Goal: Navigation & Orientation: Find specific page/section

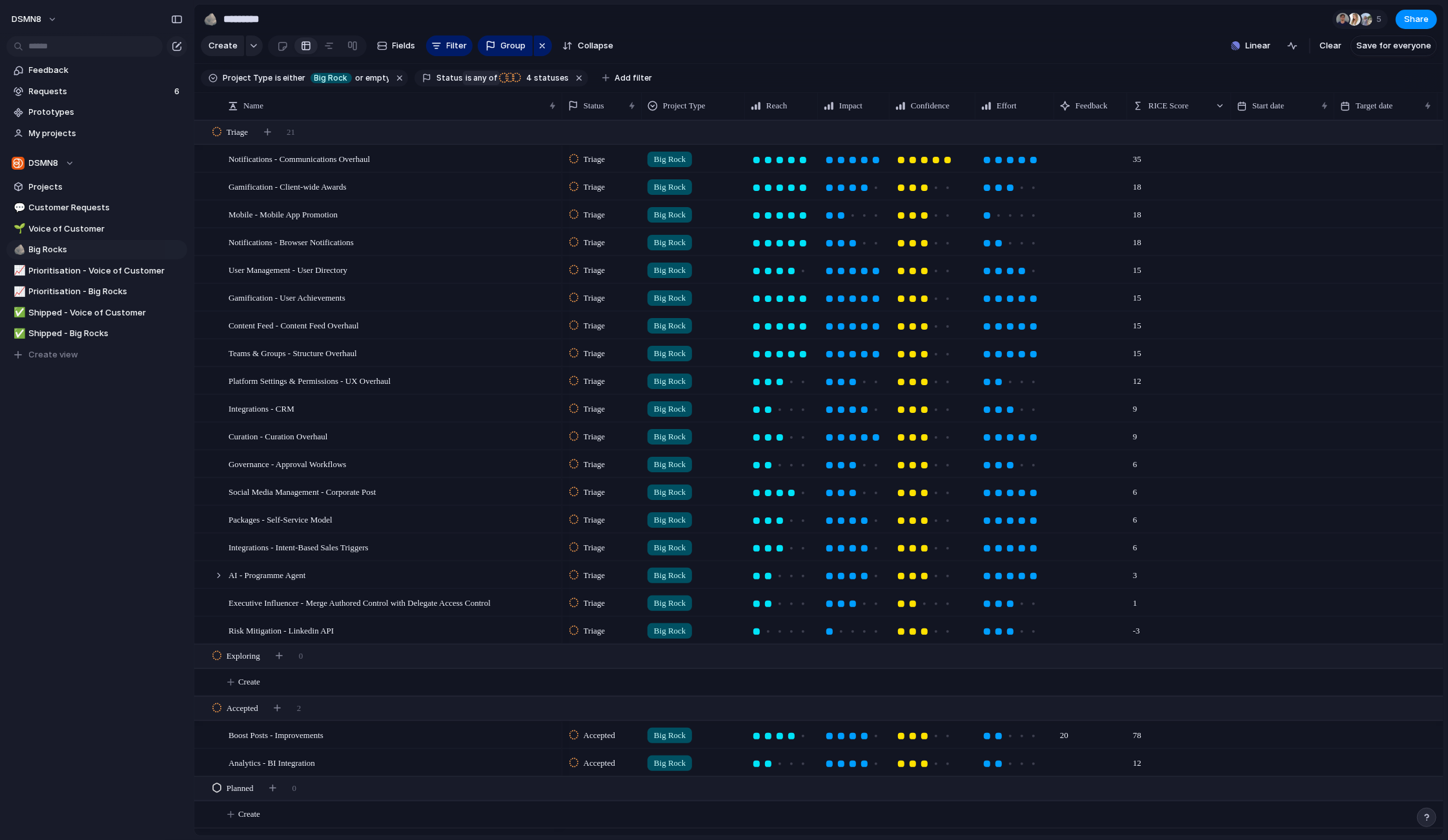
click at [472, 79] on span "any of" at bounding box center [485, 78] width 25 height 11
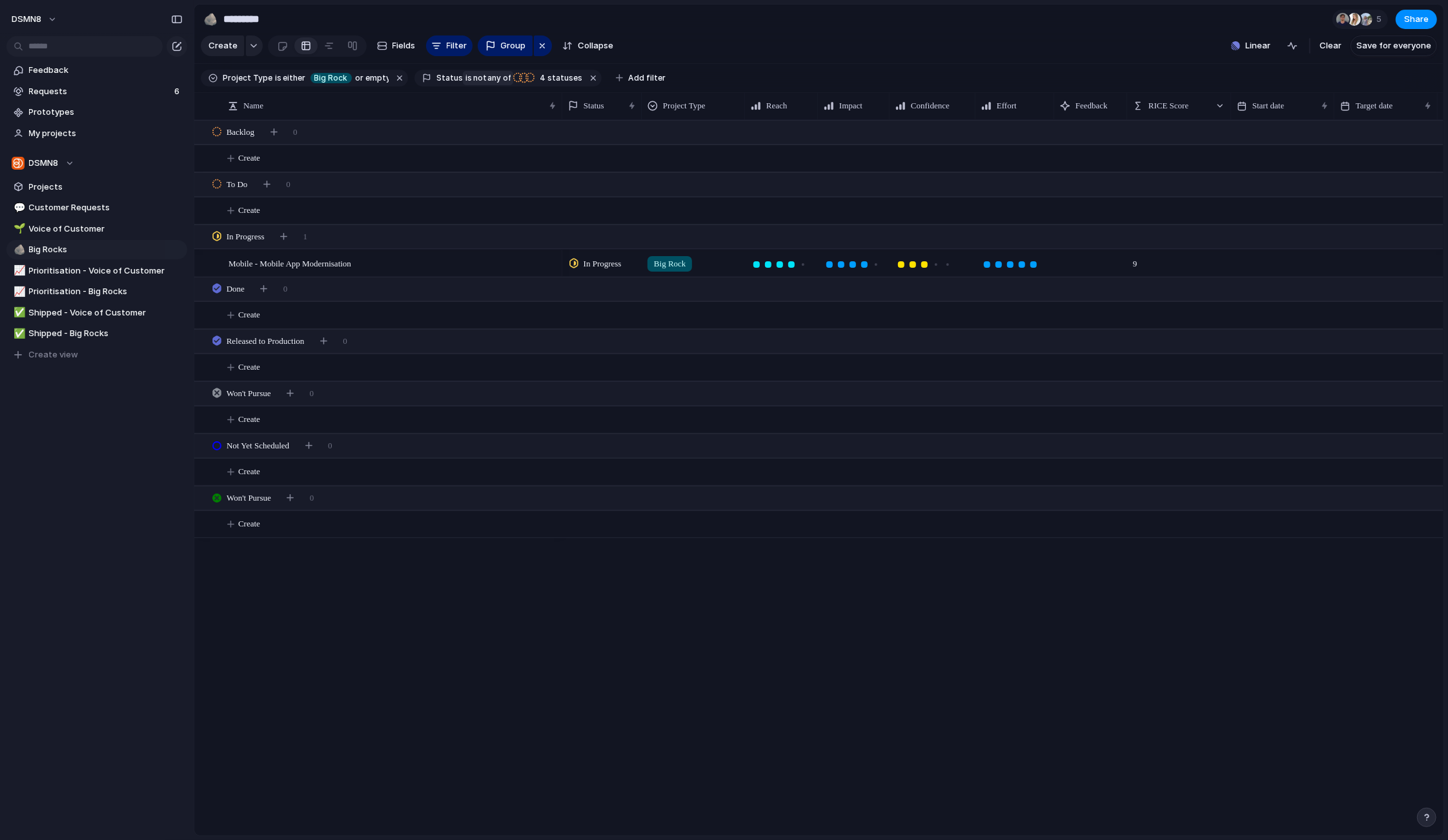
click at [472, 79] on span "not" at bounding box center [479, 78] width 14 height 11
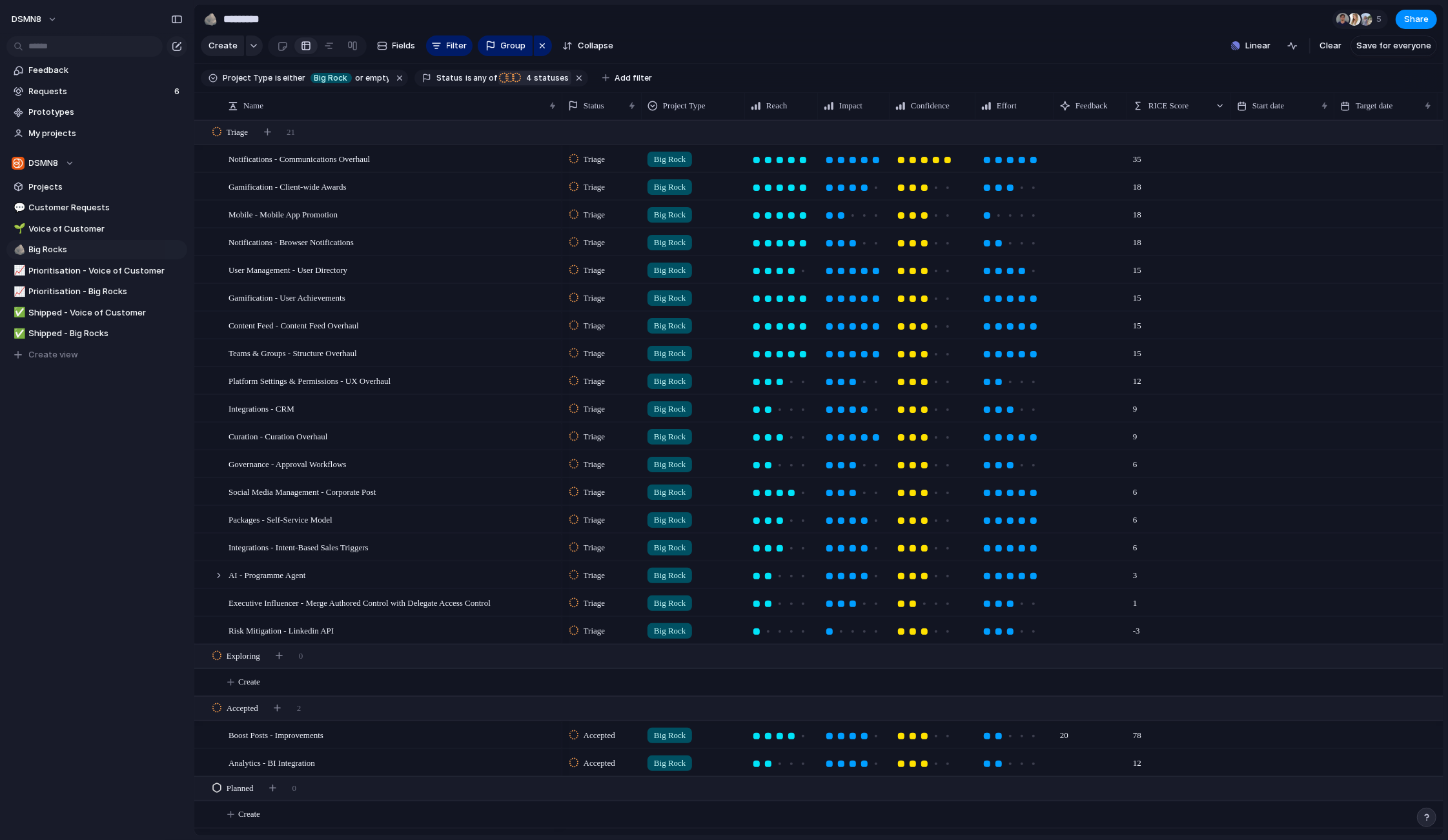
click at [523, 78] on span "4" at bounding box center [528, 77] width 11 height 10
click at [669, 34] on div "Triage Backlog To Do Exploring Accepted Planned In Progress Promoted to Deliver…" at bounding box center [724, 420] width 1448 height 840
click at [544, 77] on span "4 statuses" at bounding box center [546, 78] width 47 height 11
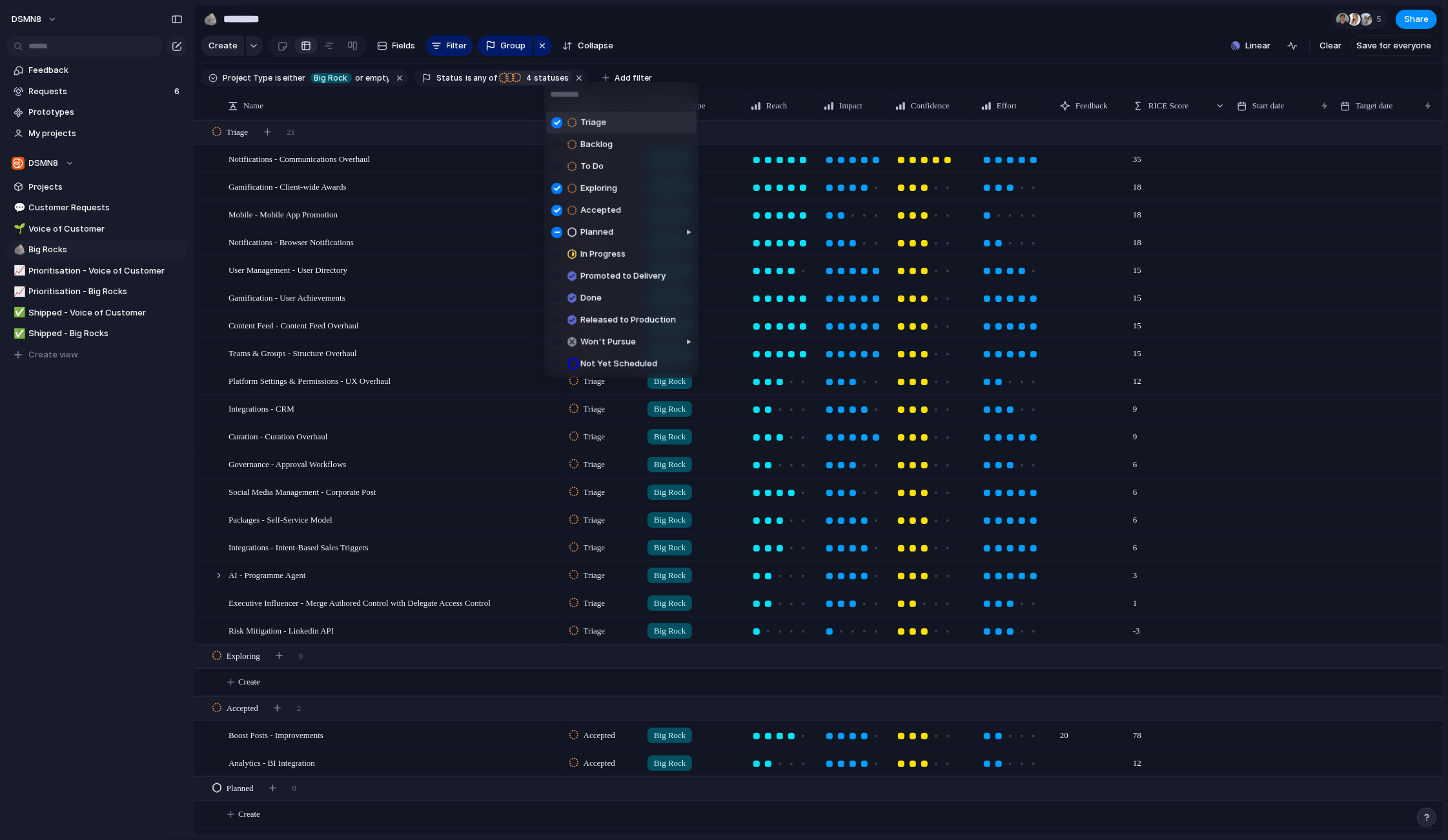
click at [645, 13] on div "Triage Backlog To Do Exploring Accepted Planned In Progress Promoted to Deliver…" at bounding box center [724, 420] width 1448 height 840
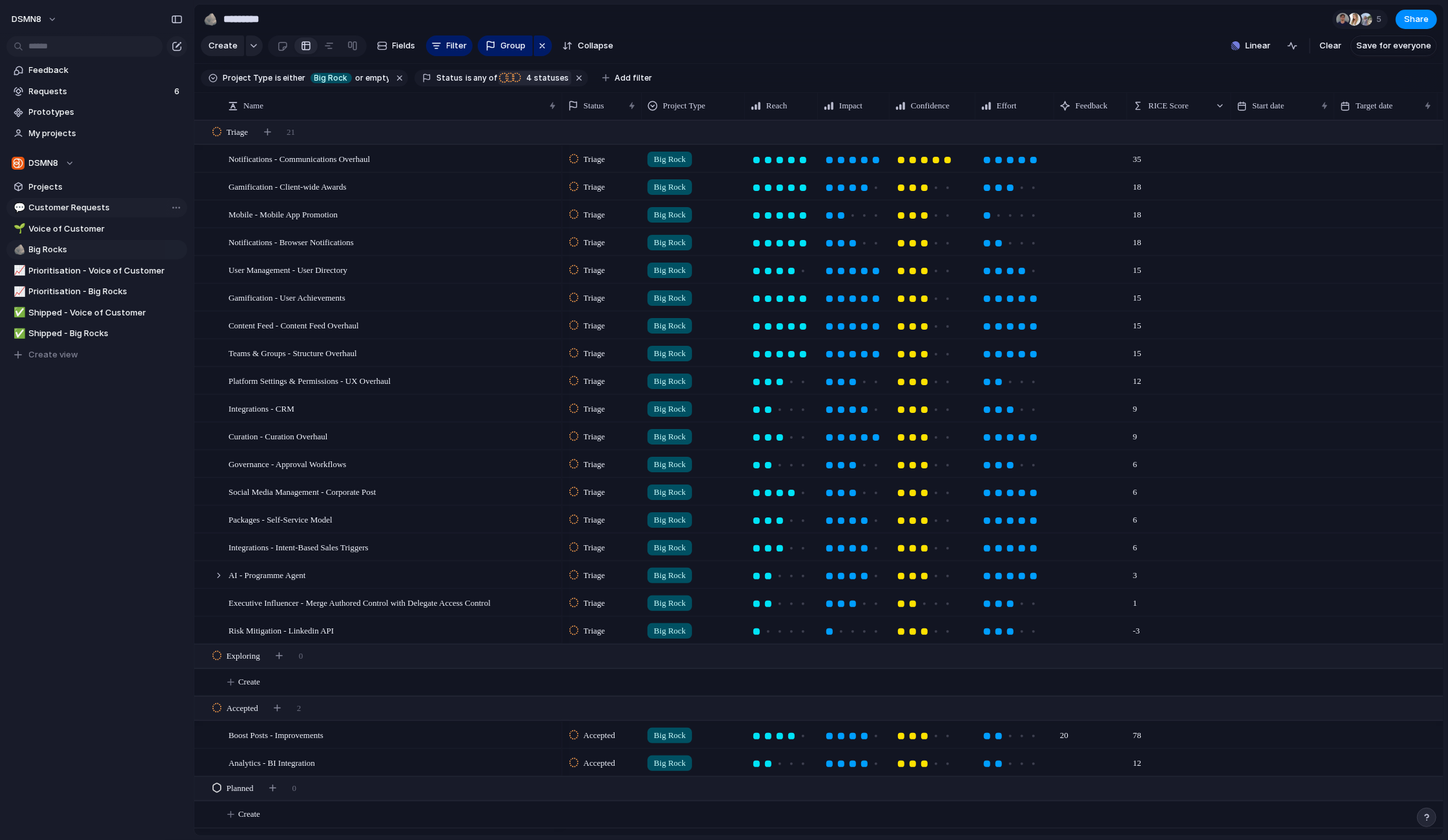
click at [112, 207] on span "Customer Requests" at bounding box center [106, 208] width 154 height 13
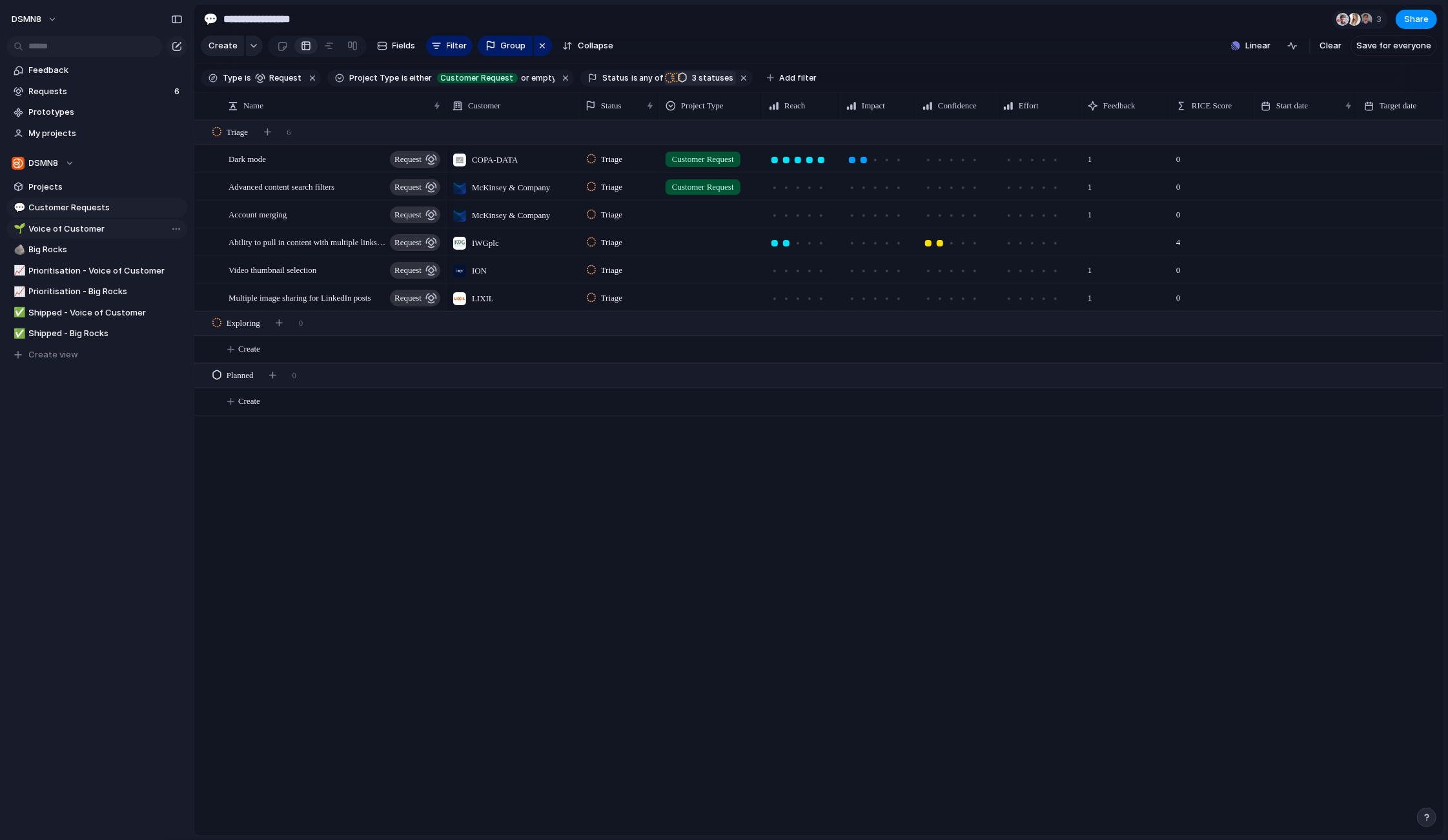
click at [121, 234] on span "Voice of Customer" at bounding box center [106, 229] width 154 height 13
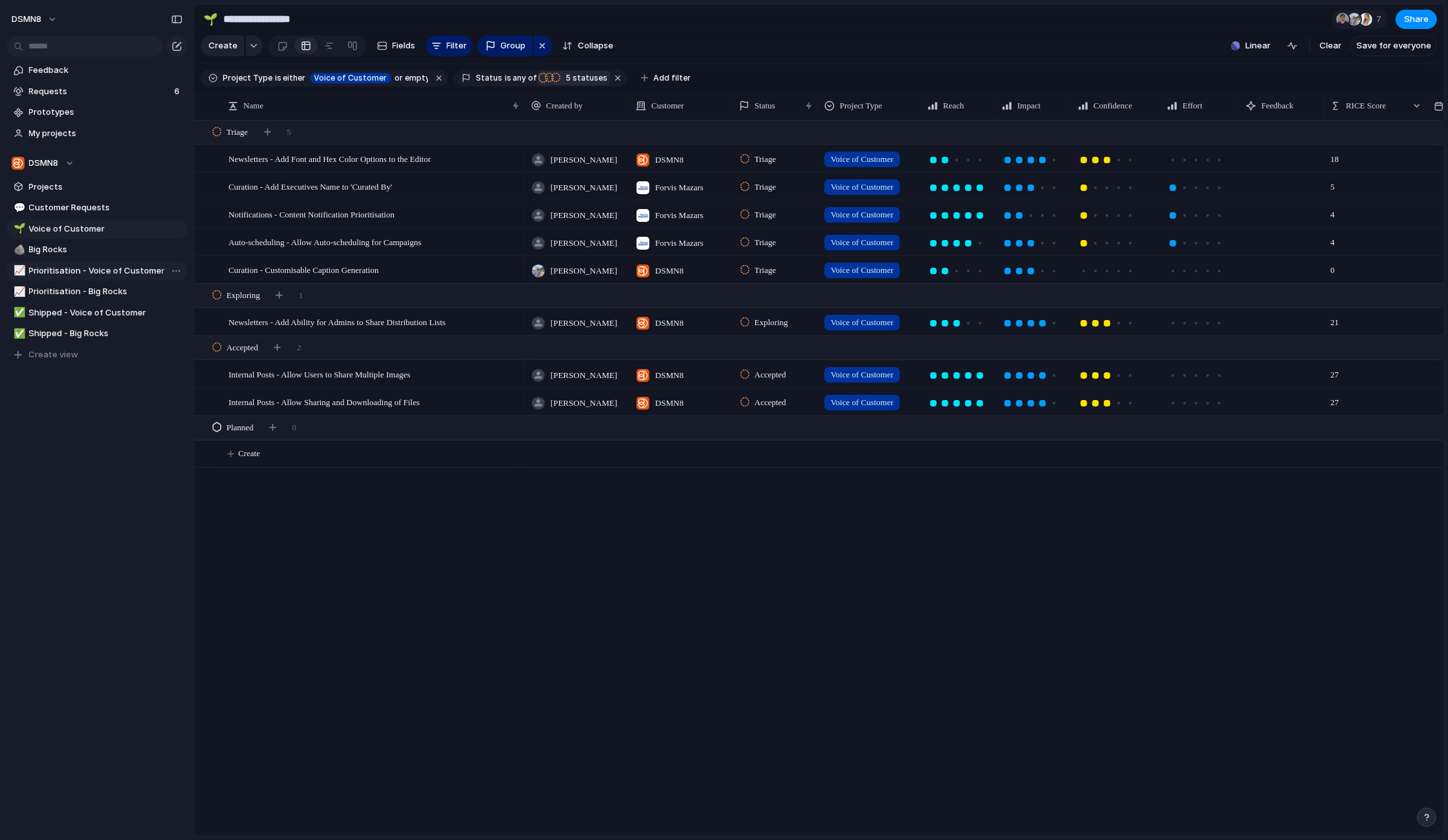
click at [113, 269] on span "Prioritisation - Voice of Customer" at bounding box center [106, 271] width 154 height 13
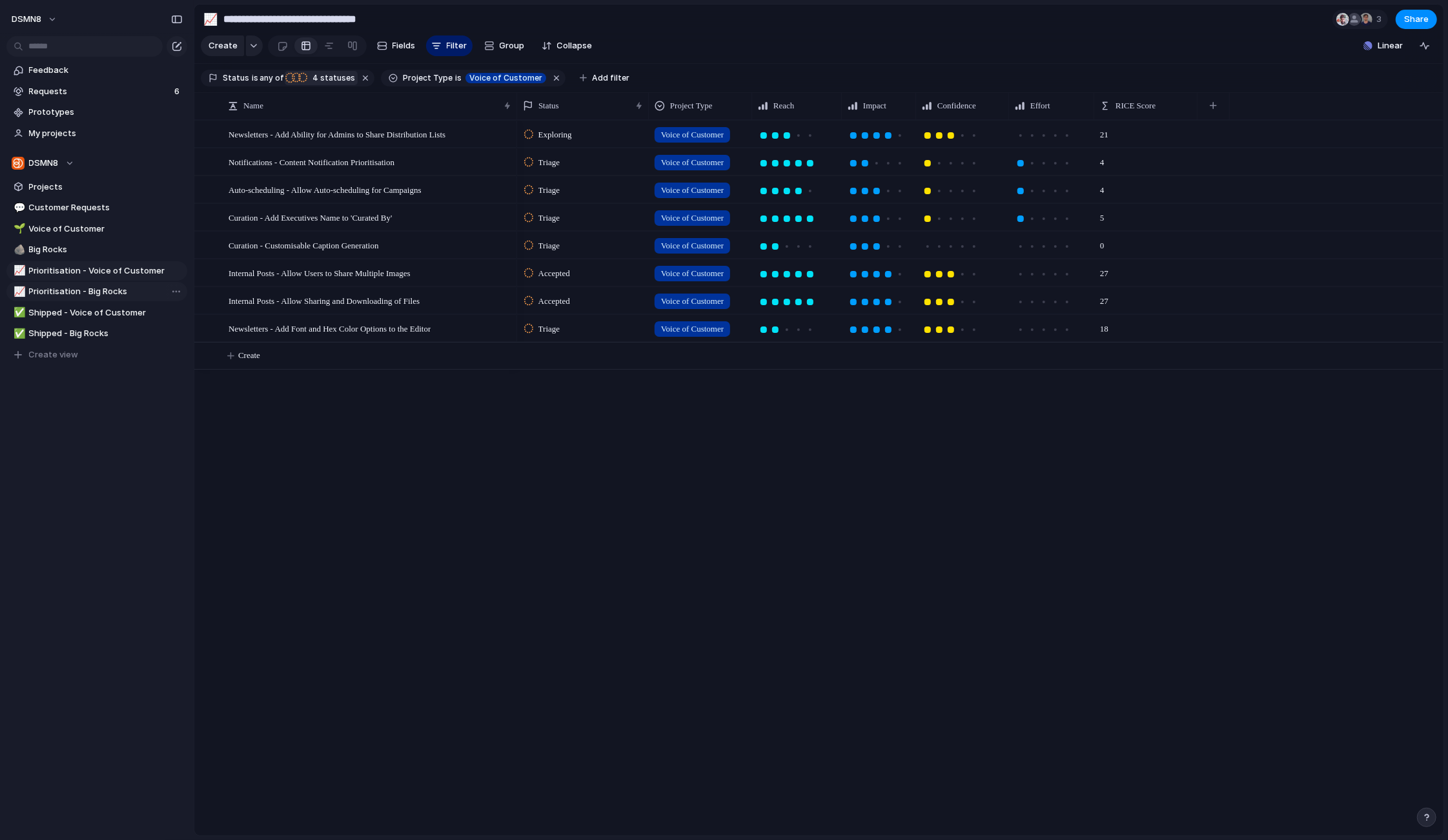
click at [108, 287] on span "Prioritisation - Big Rocks" at bounding box center [106, 292] width 154 height 13
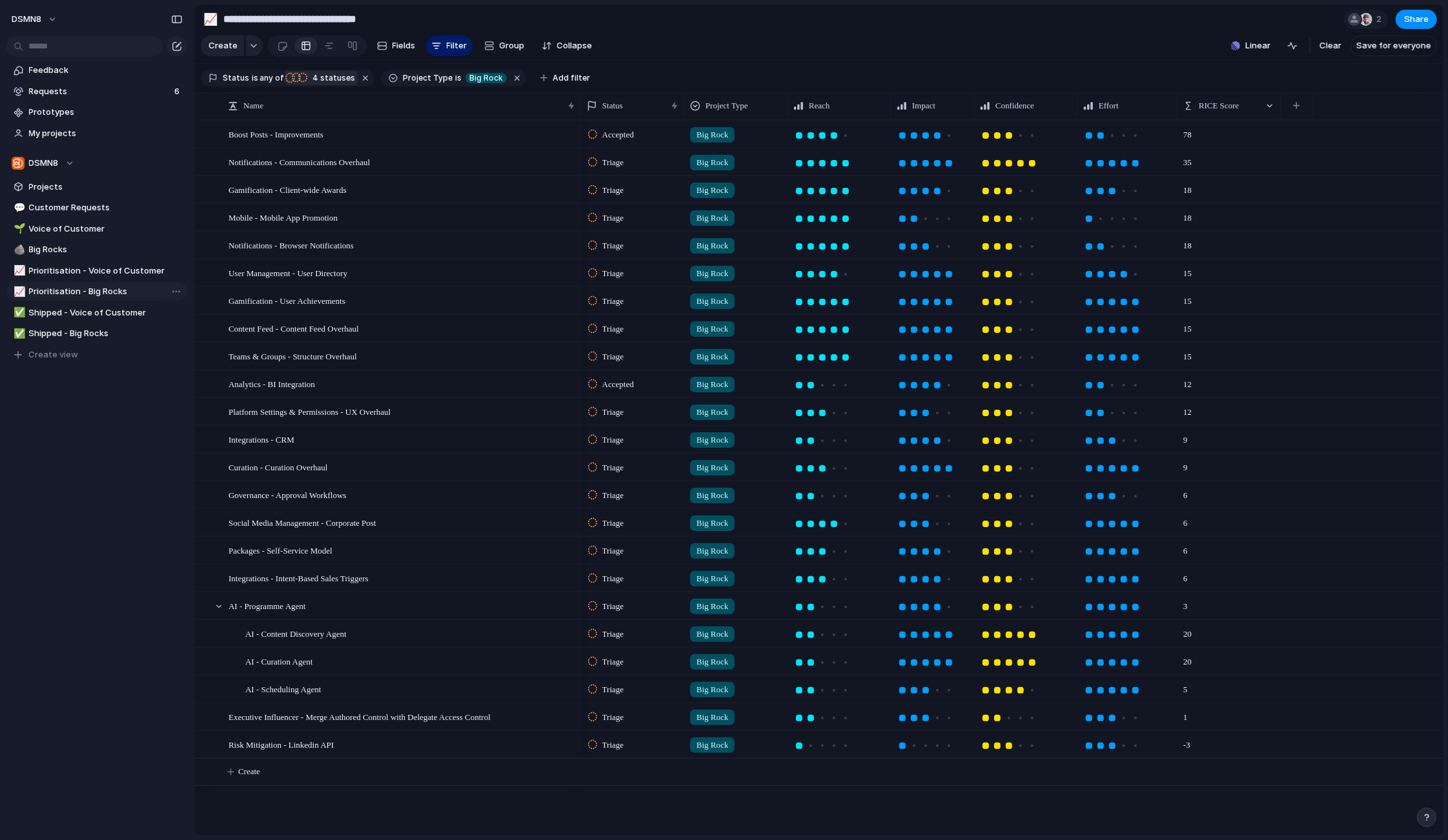
type input "**********"
click at [1297, 103] on div "button" at bounding box center [1297, 105] width 7 height 7
type input "***"
click at [1328, 160] on span "Feedback" at bounding box center [1326, 162] width 40 height 13
drag, startPoint x: 1330, startPoint y: 106, endPoint x: 1225, endPoint y: 186, distance: 132.0
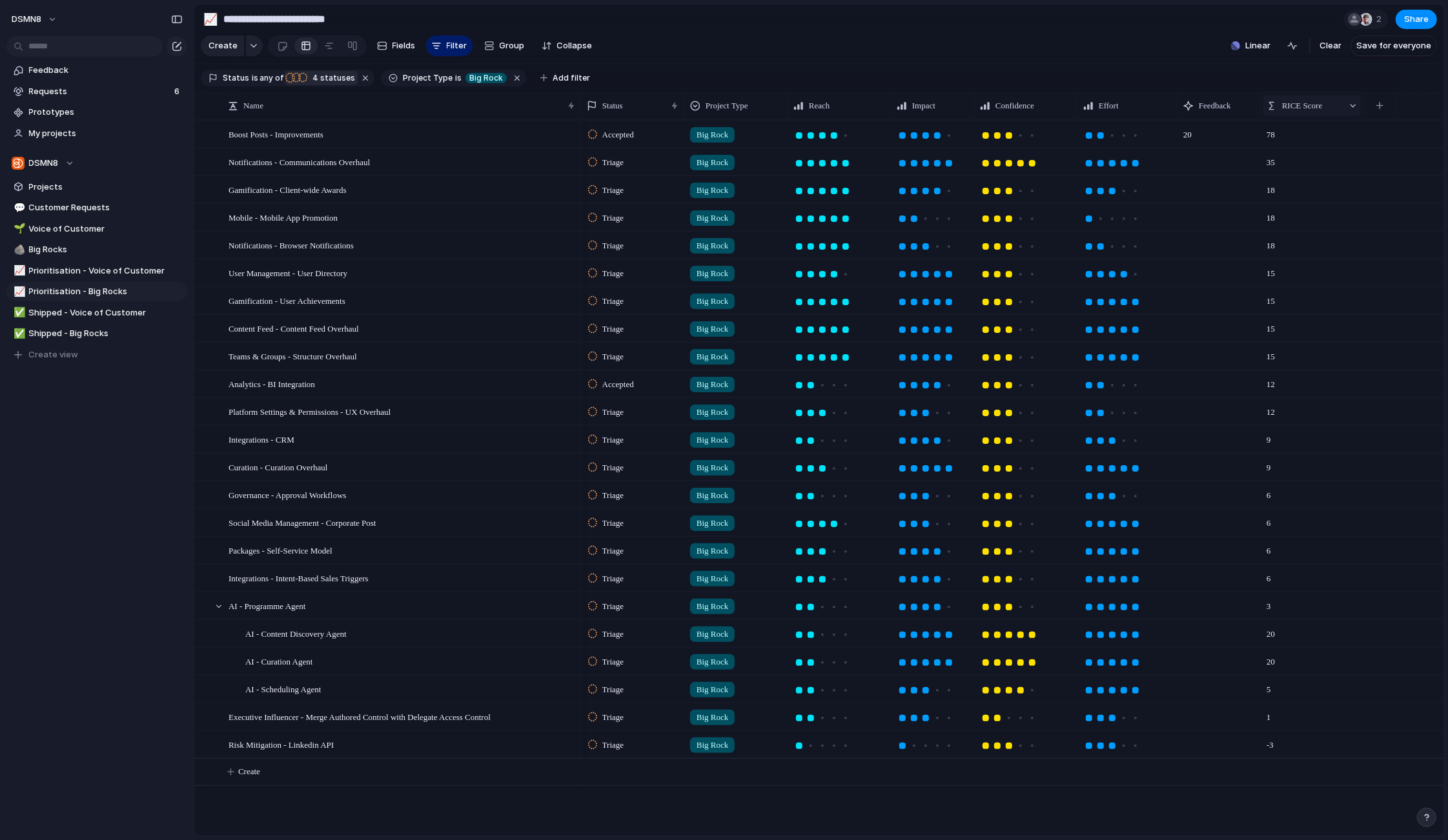
drag, startPoint x: 1283, startPoint y: 106, endPoint x: 1263, endPoint y: 106, distance: 20.0
click at [1263, 106] on div "Status Project Type Reach Impact Confidence Effort RICE Score Feedback" at bounding box center [989, 105] width 816 height 27
click at [83, 272] on span "Prioritisation - Voice of Customer" at bounding box center [106, 271] width 154 height 13
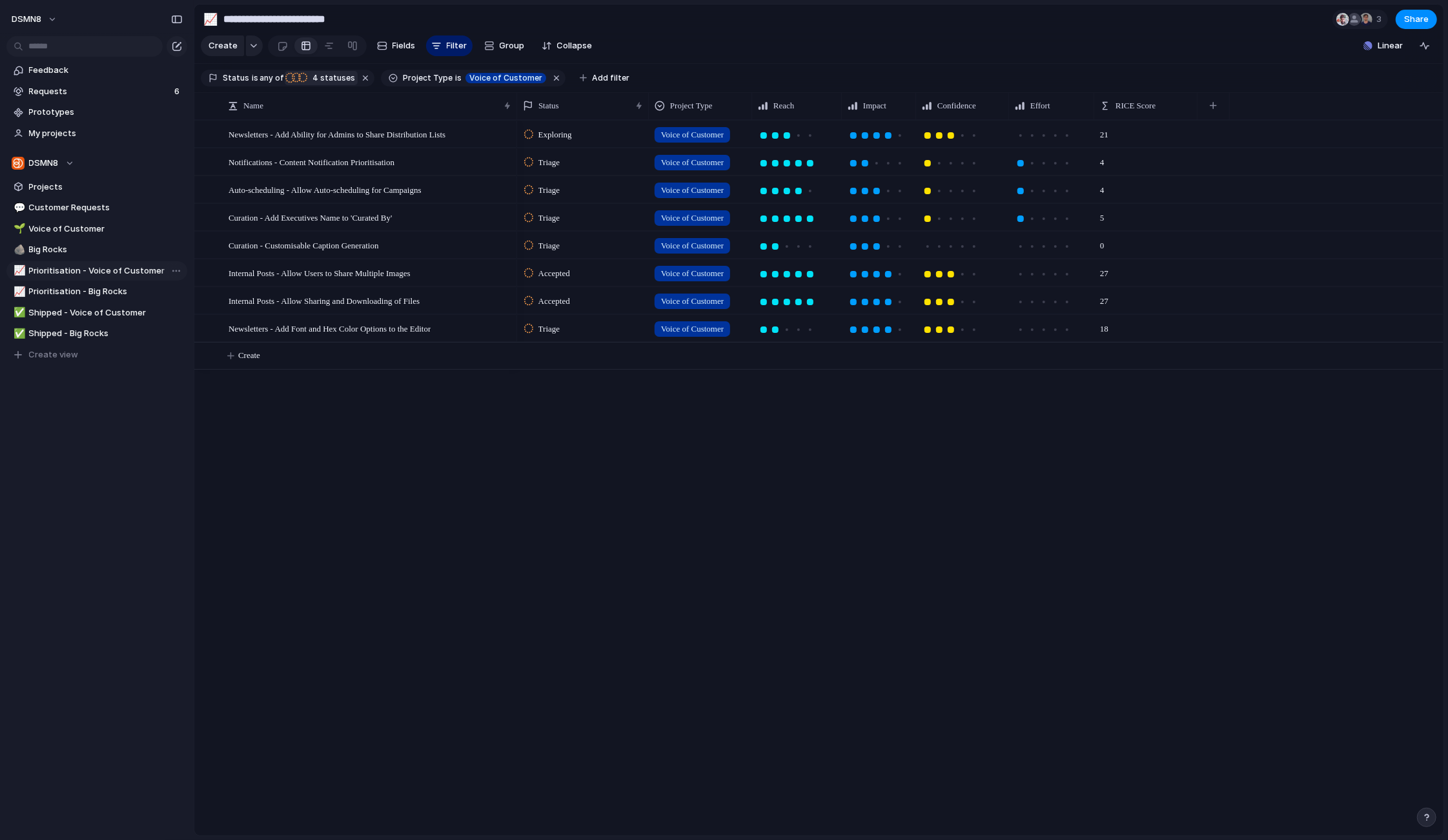
type input "**********"
click at [1215, 106] on div "button" at bounding box center [1214, 105] width 7 height 7
type input "****"
click at [1245, 164] on span "Feedback" at bounding box center [1243, 162] width 40 height 13
drag, startPoint x: 1237, startPoint y: 103, endPoint x: 1141, endPoint y: 105, distance: 96.0
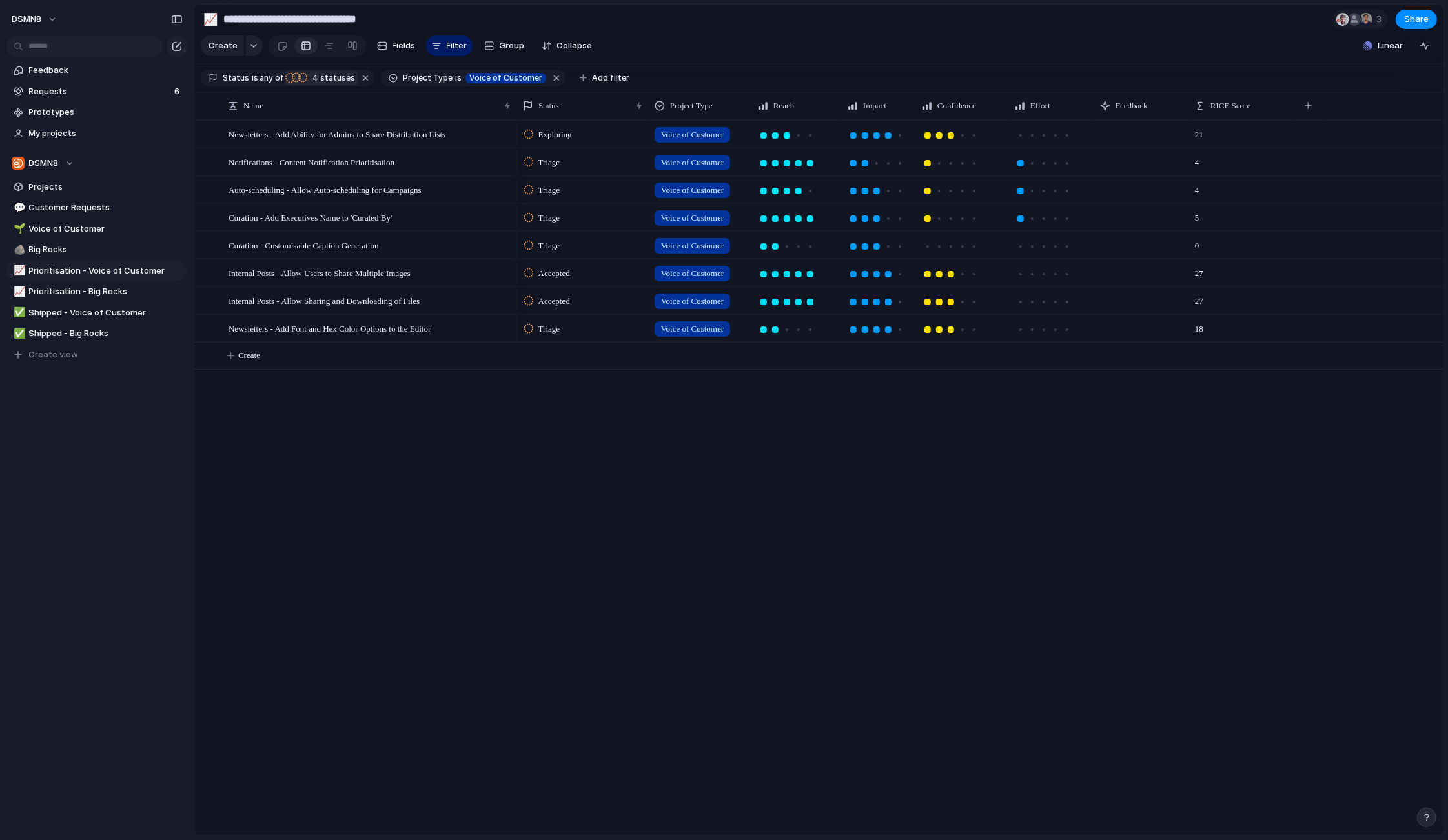
drag, startPoint x: 1193, startPoint y: 104, endPoint x: 1143, endPoint y: 130, distance: 56.4
click at [1190, 104] on div at bounding box center [1188, 105] width 6 height 27
click at [80, 333] on span "Shipped - Big Rocks" at bounding box center [106, 333] width 154 height 13
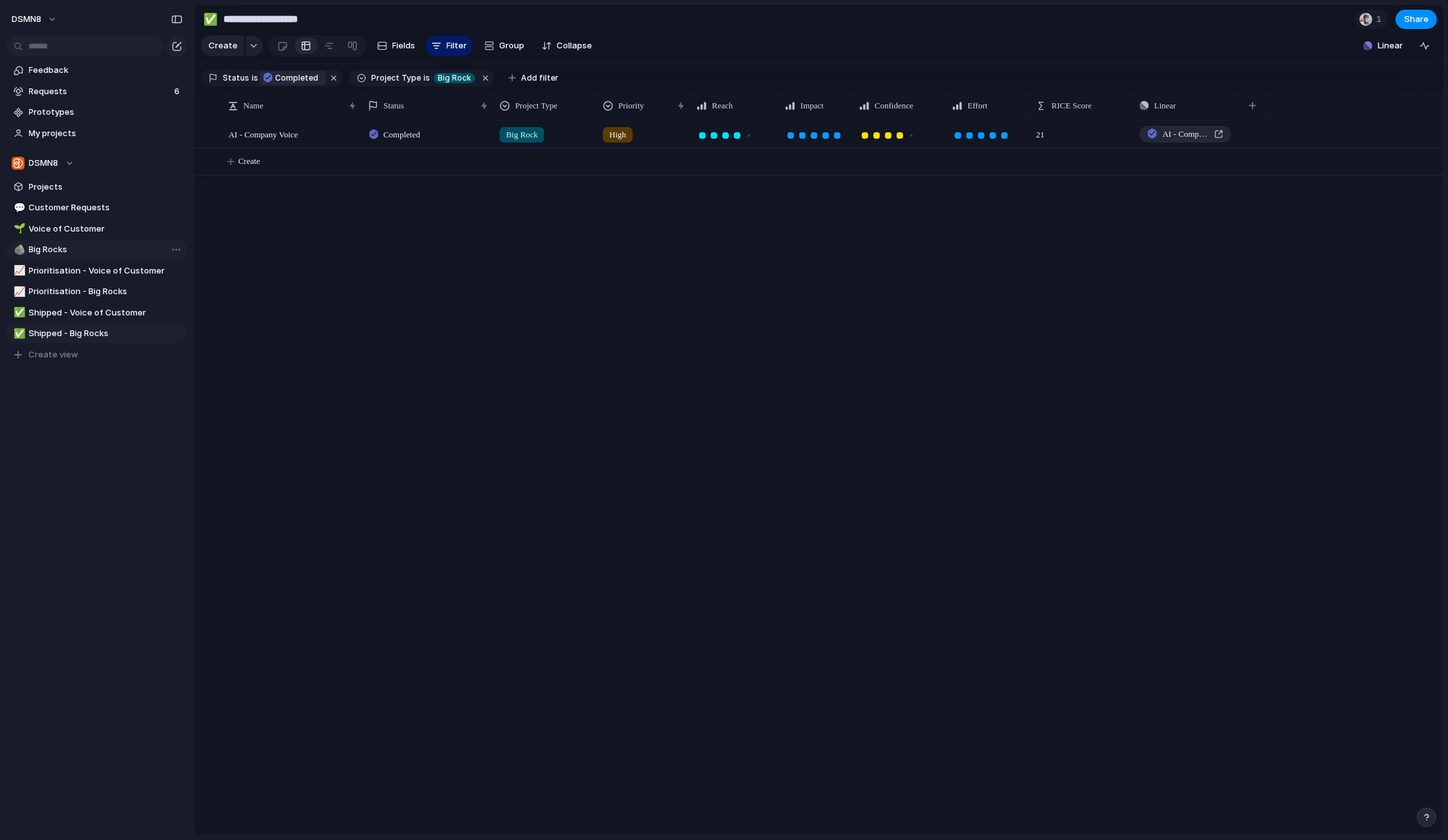
click at [85, 253] on span "Big Rocks" at bounding box center [106, 249] width 154 height 13
type input "*********"
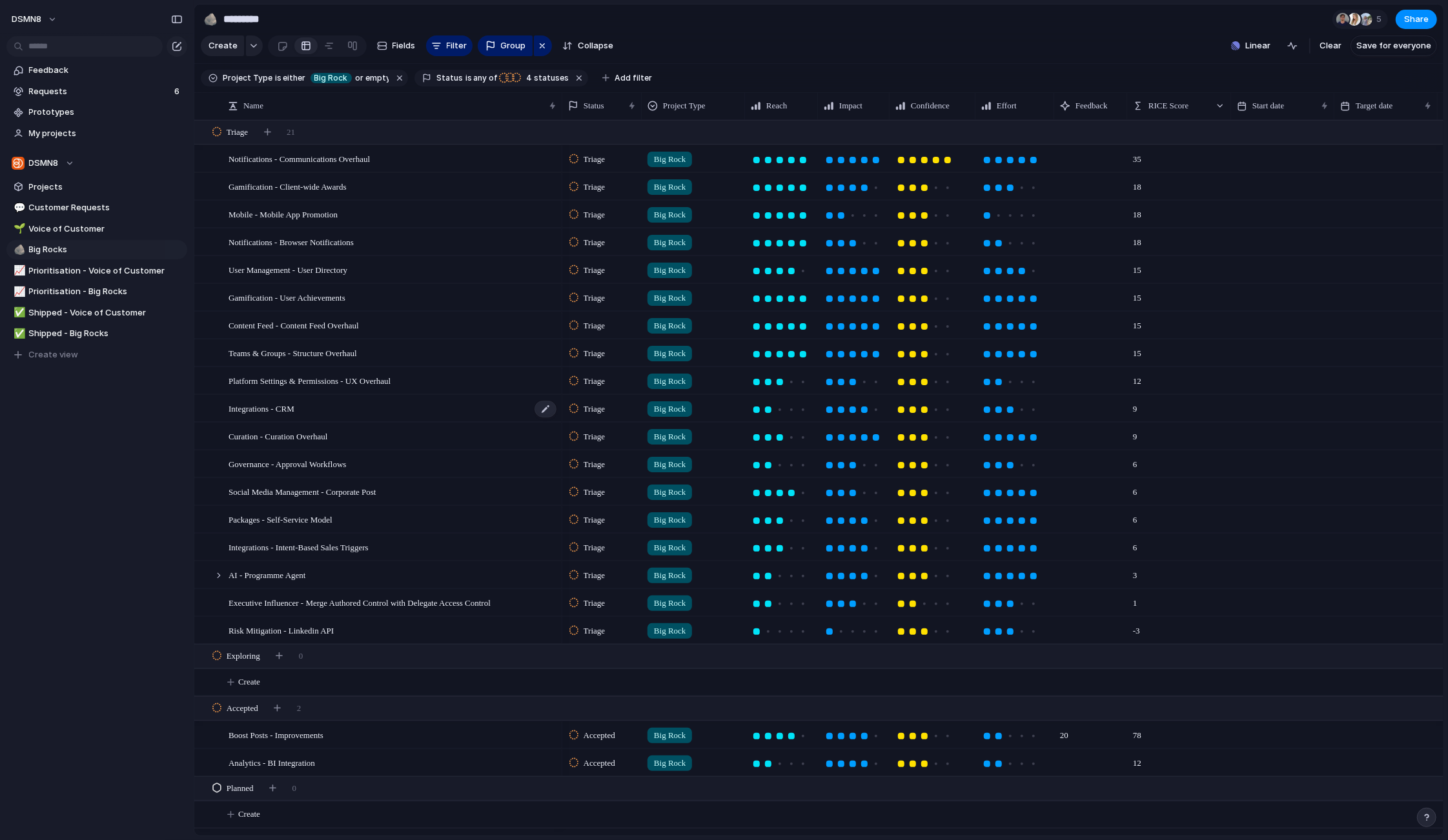
click at [319, 409] on div "Integrations - CRM" at bounding box center [393, 409] width 329 height 27
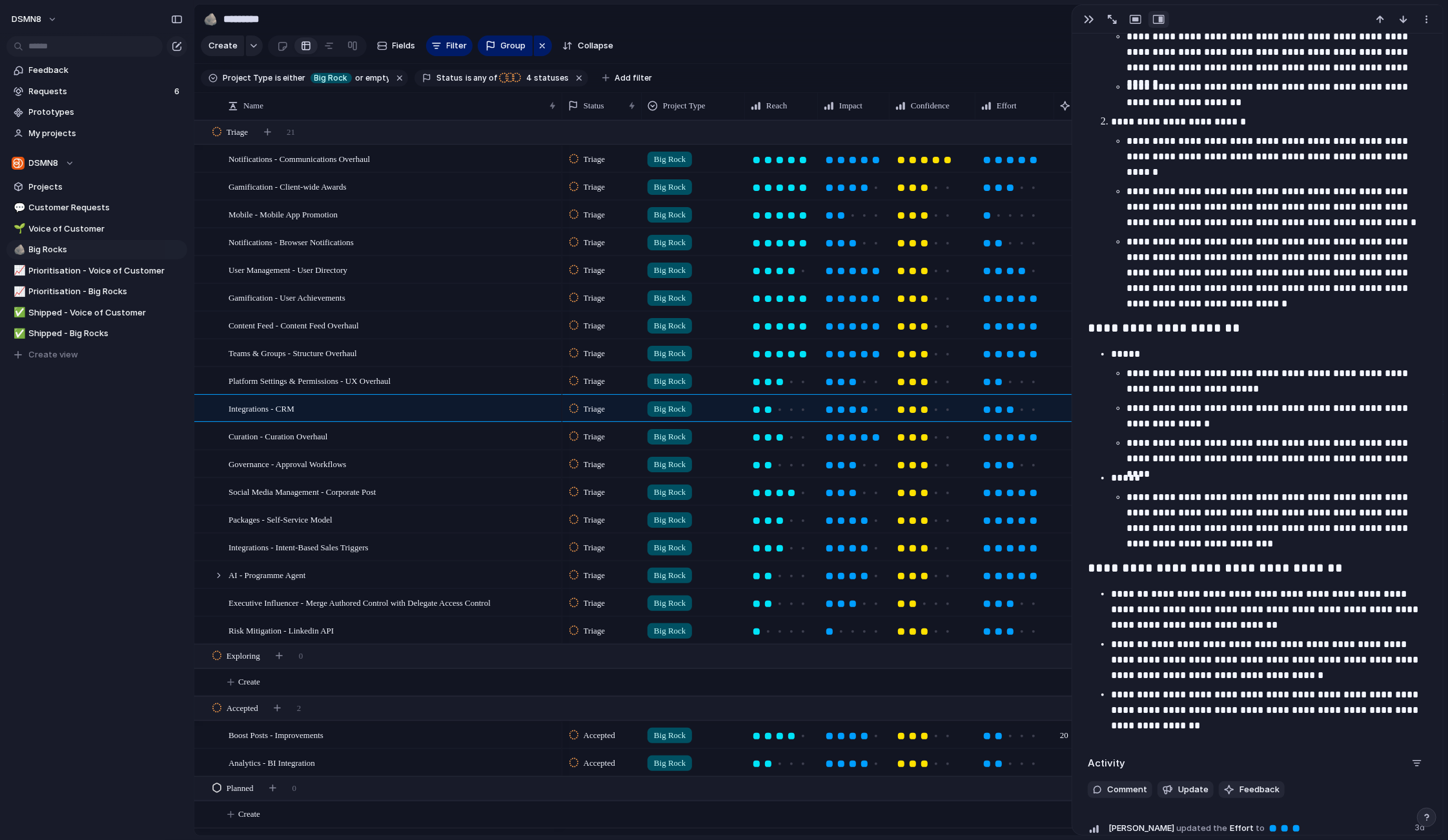
scroll to position [617, 0]
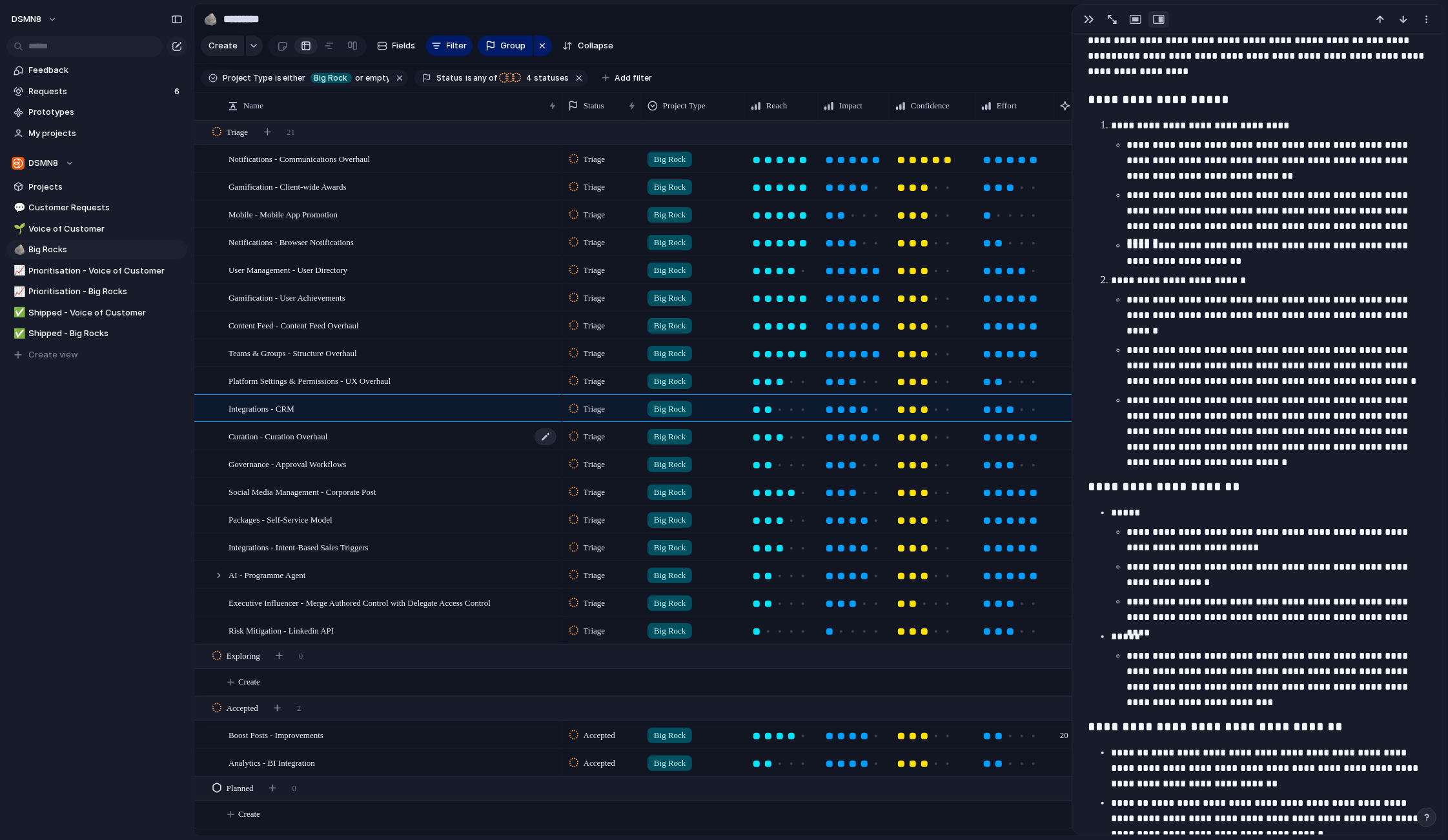
click at [405, 440] on div "Curation - Curation Overhaul" at bounding box center [393, 437] width 329 height 27
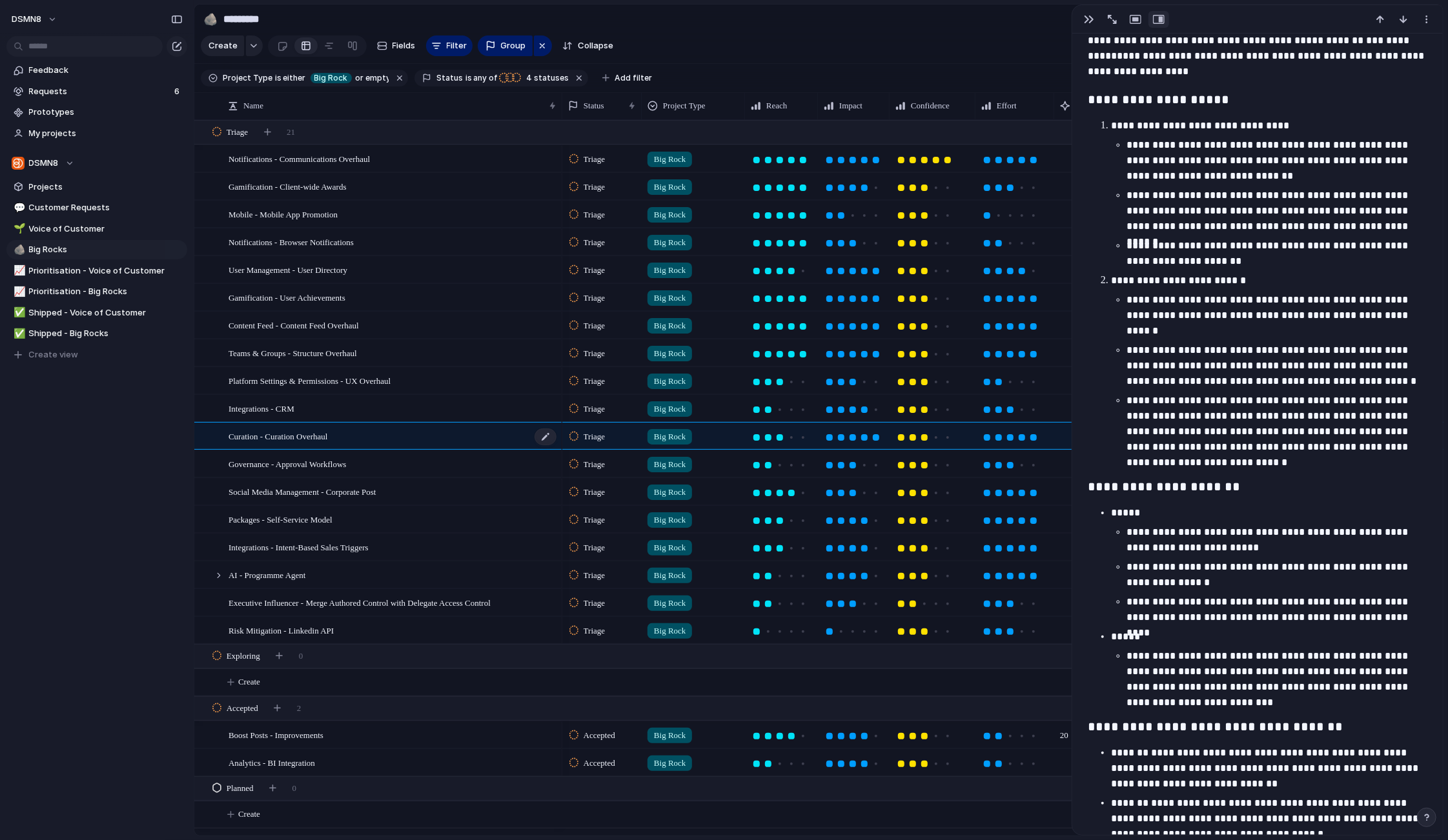
type textarea "**********"
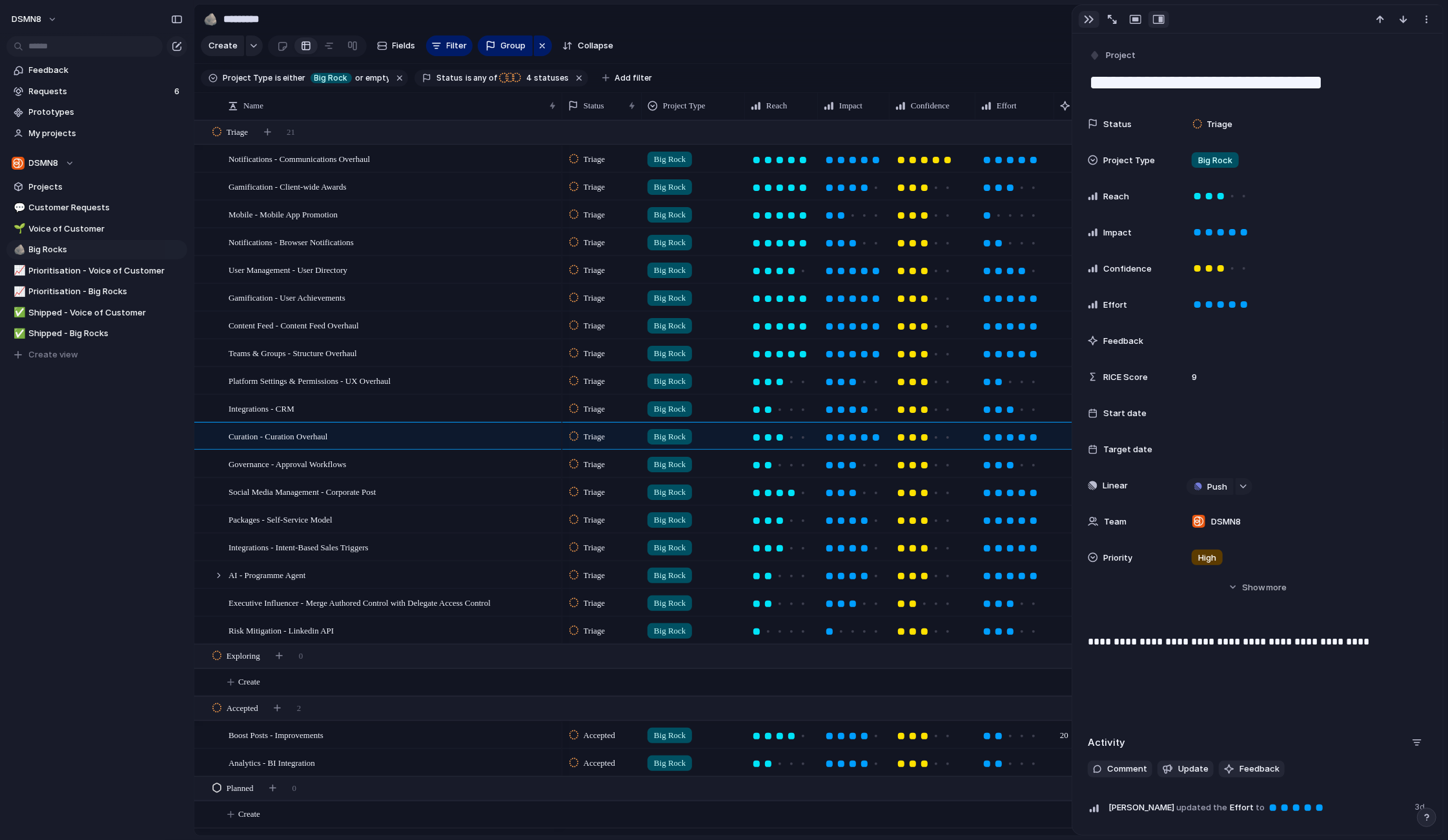
click at [1085, 21] on div "button" at bounding box center [1090, 19] width 11 height 11
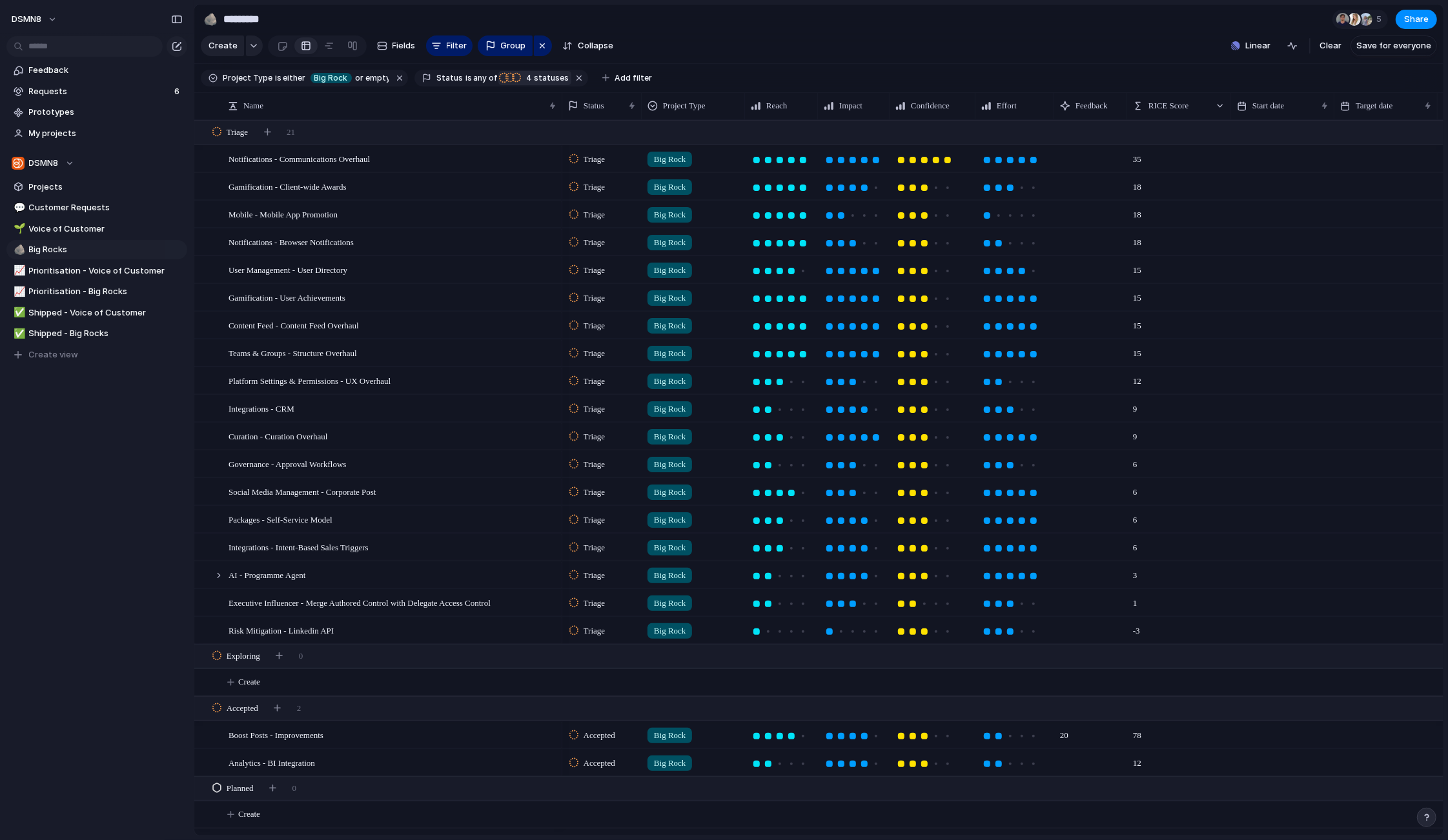
click at [506, 76] on div "button" at bounding box center [510, 77] width 9 height 11
click at [532, 77] on span "4 statuses" at bounding box center [546, 78] width 47 height 11
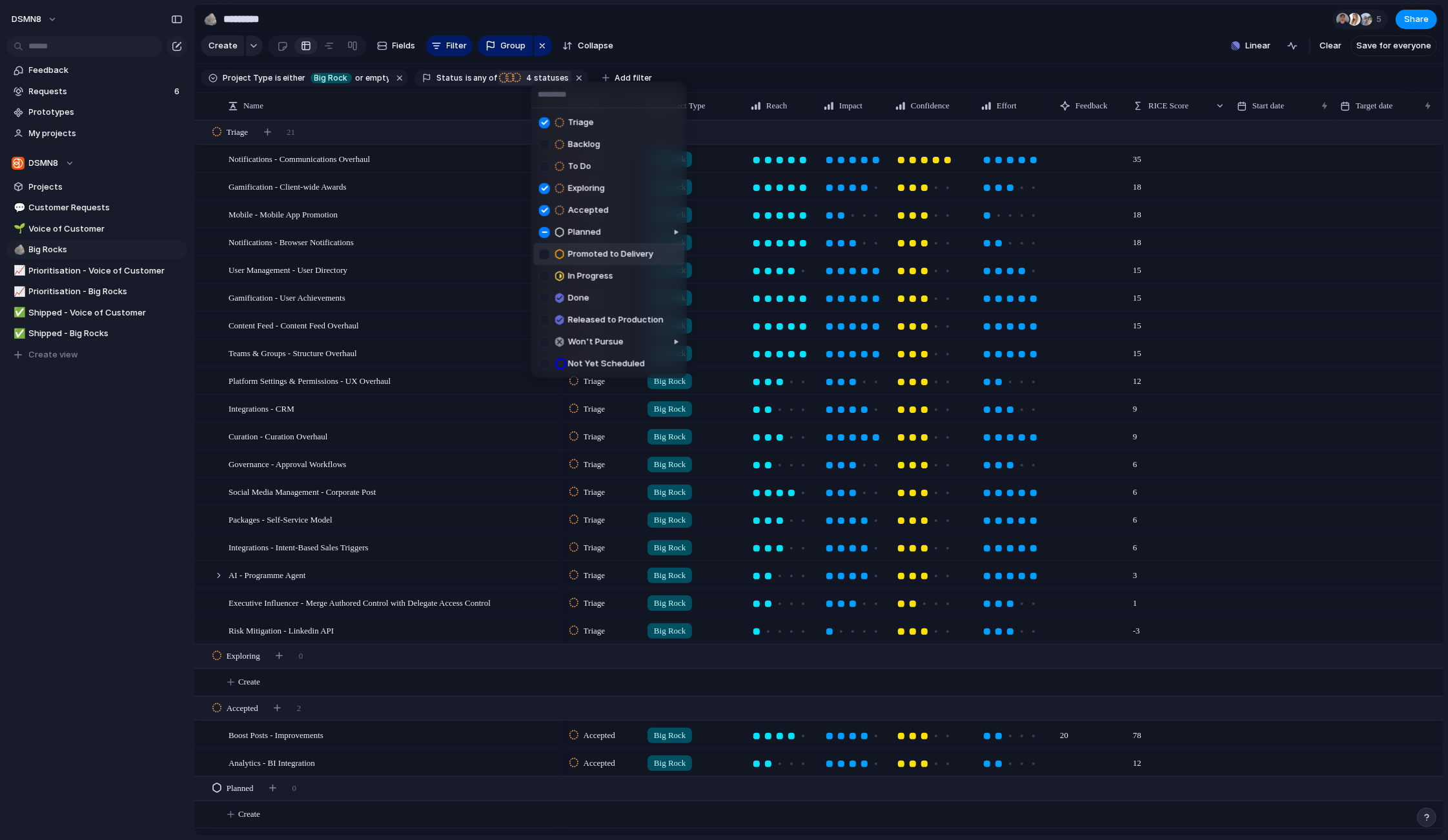
click at [543, 251] on div at bounding box center [544, 254] width 11 height 11
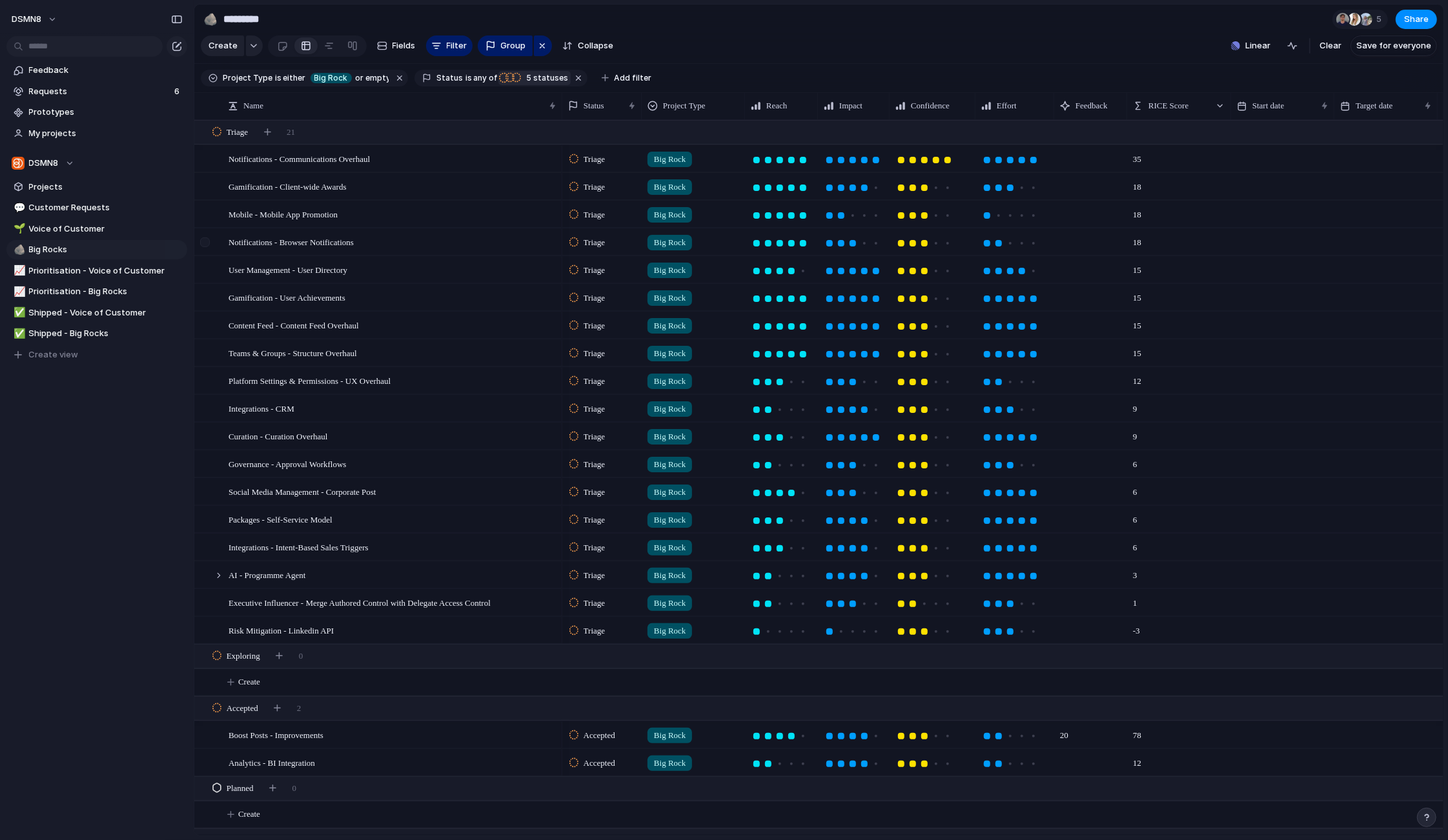
click at [211, 254] on div "Triage Backlog To Do Exploring Accepted Planned Promoted to Delivery In Progres…" at bounding box center [724, 420] width 1448 height 840
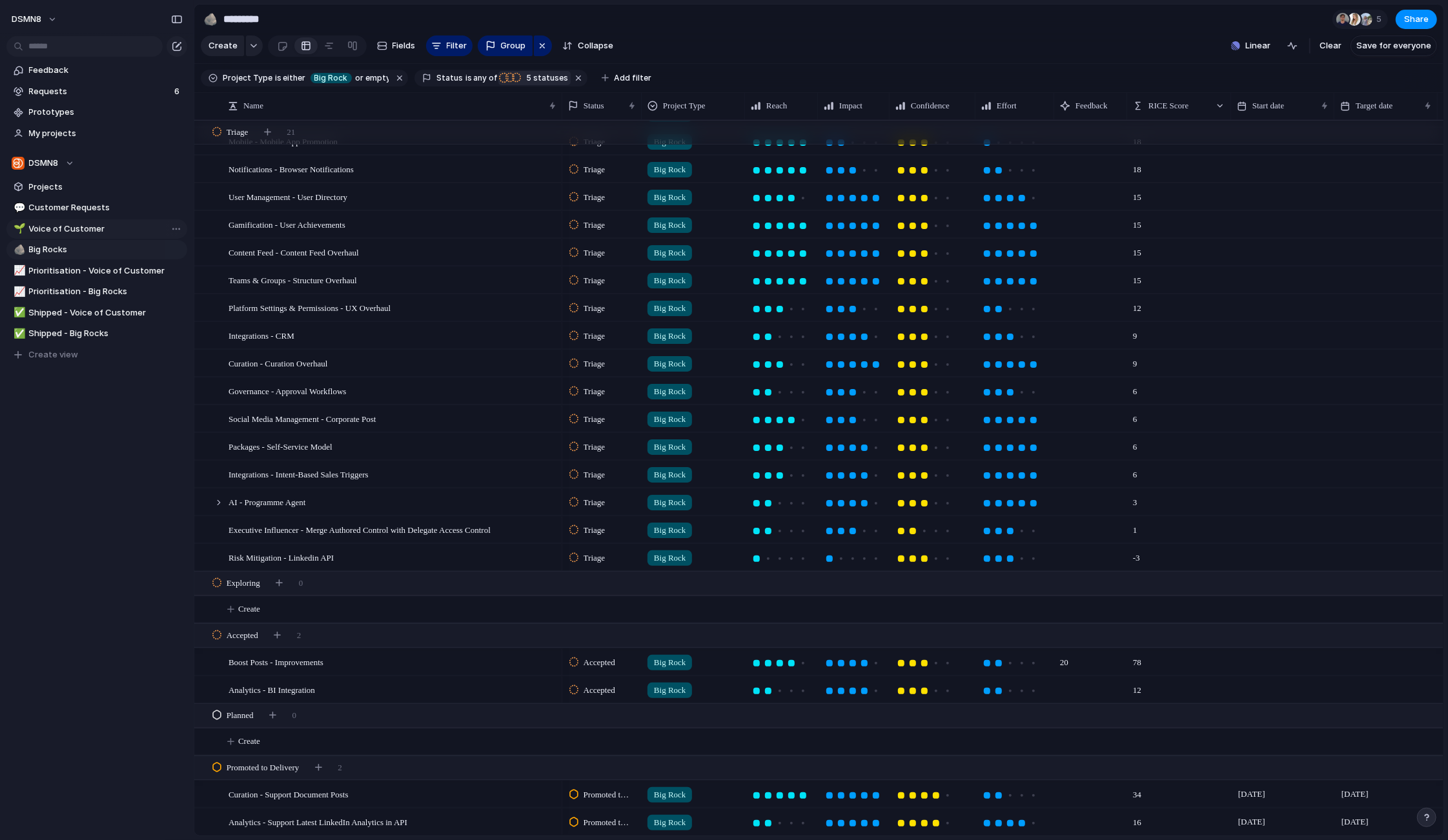
click at [111, 229] on span "Voice of Customer" at bounding box center [106, 229] width 154 height 13
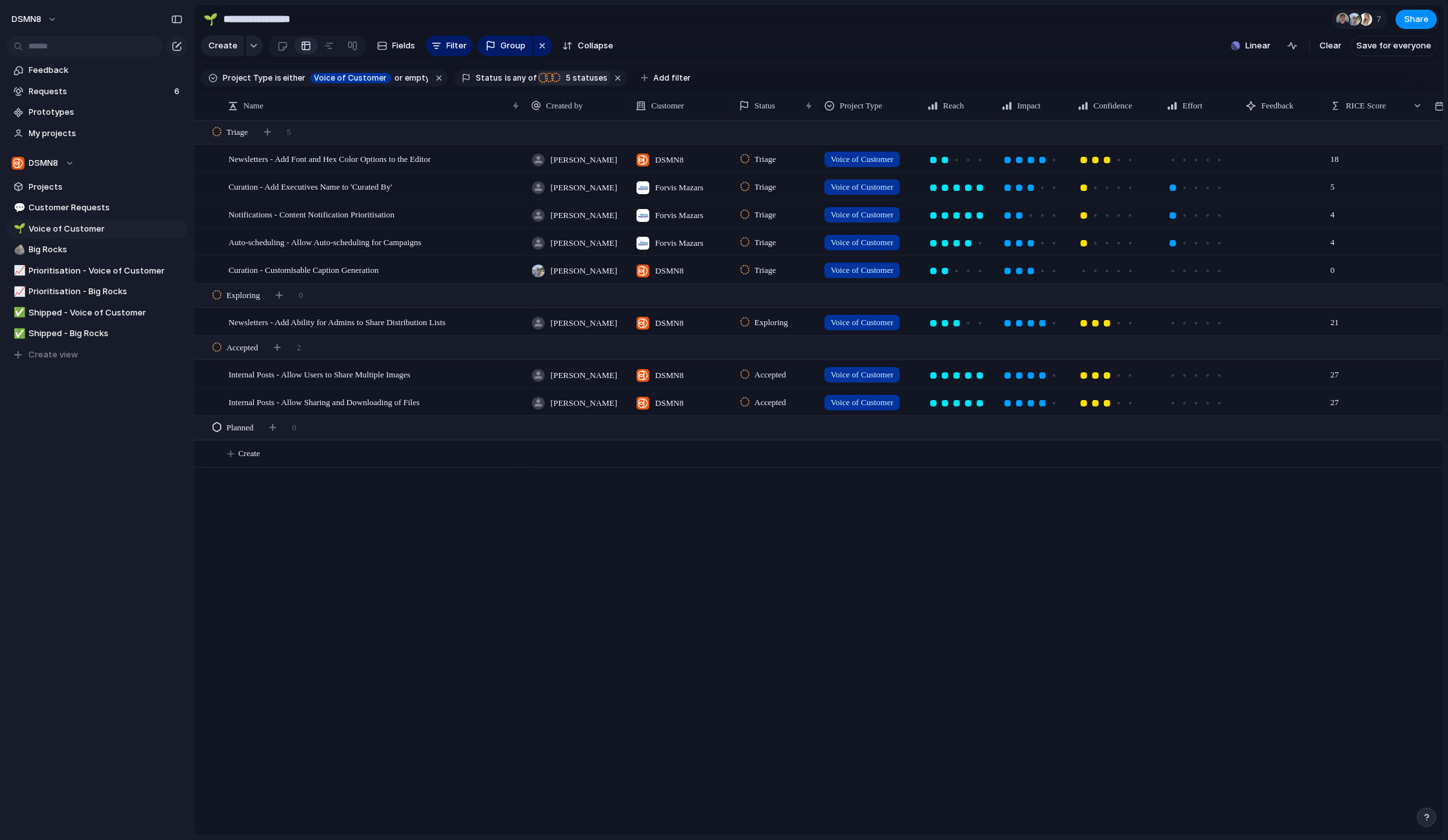
click at [562, 75] on span "5" at bounding box center [567, 77] width 11 height 10
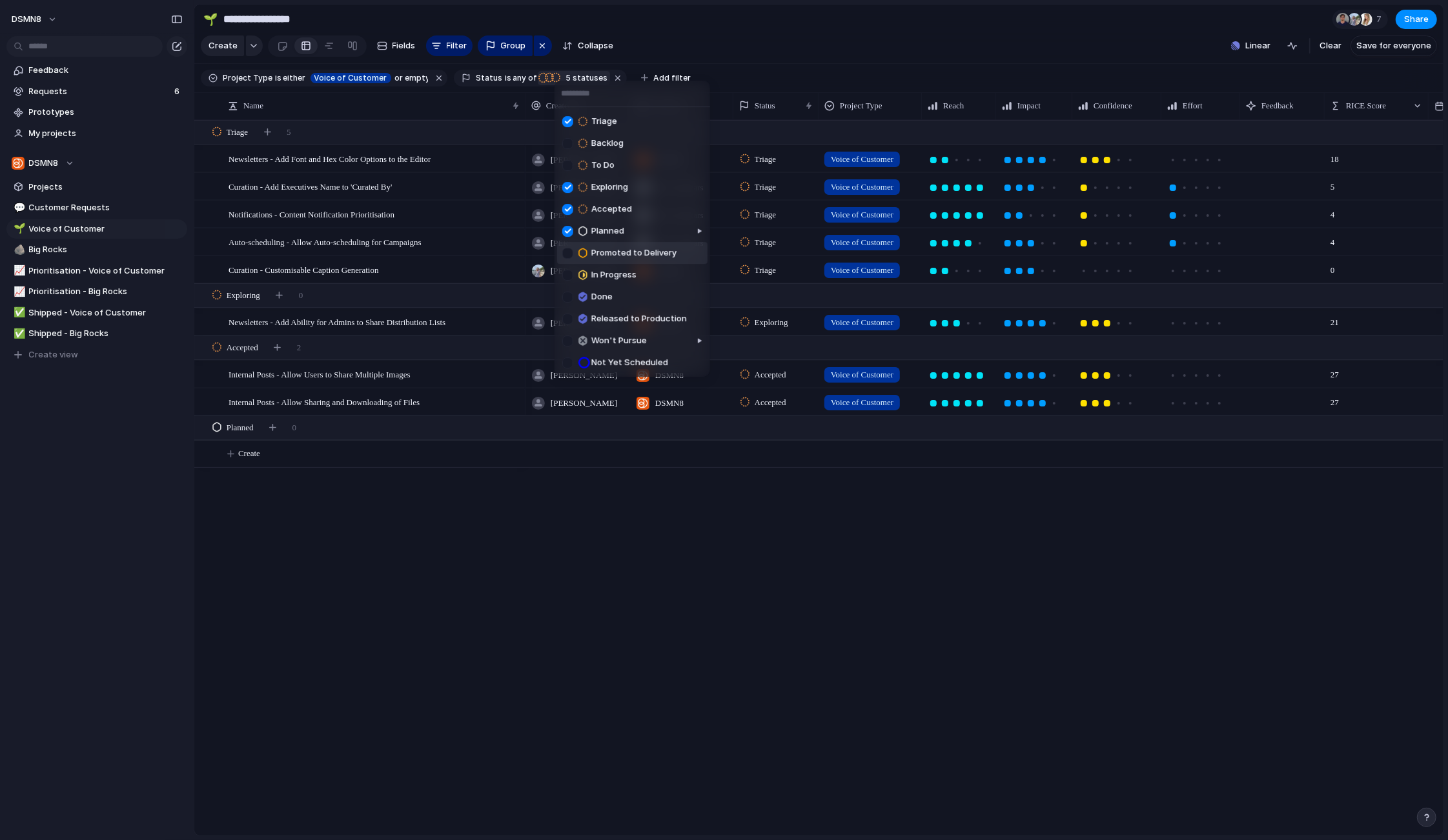
click at [570, 254] on div at bounding box center [568, 253] width 11 height 11
click at [72, 208] on div "Triage Backlog To Do Exploring Accepted Planned Promoted to Delivery In Progres…" at bounding box center [724, 420] width 1448 height 840
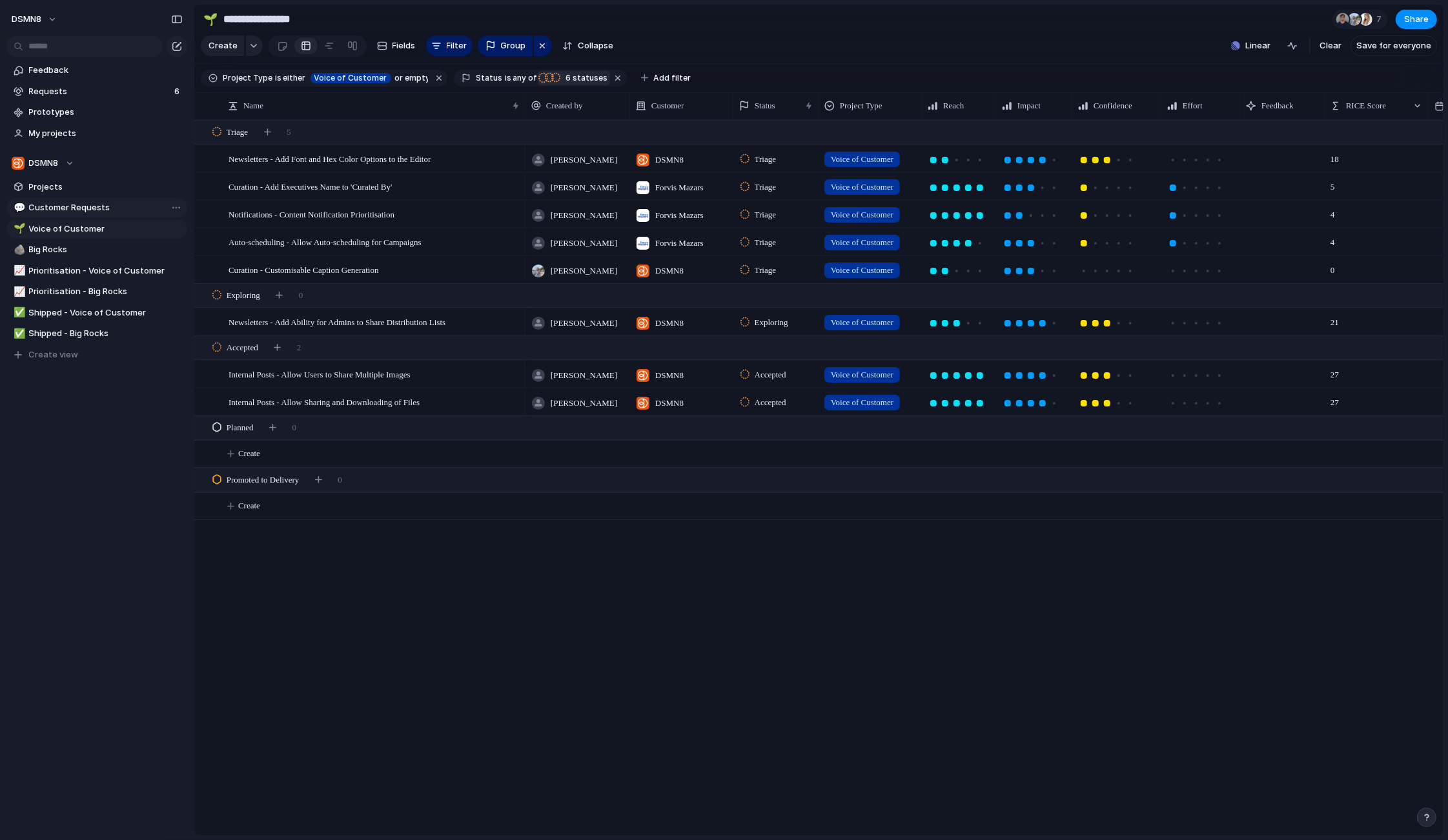
click at [72, 206] on span "Customer Requests" at bounding box center [106, 208] width 154 height 13
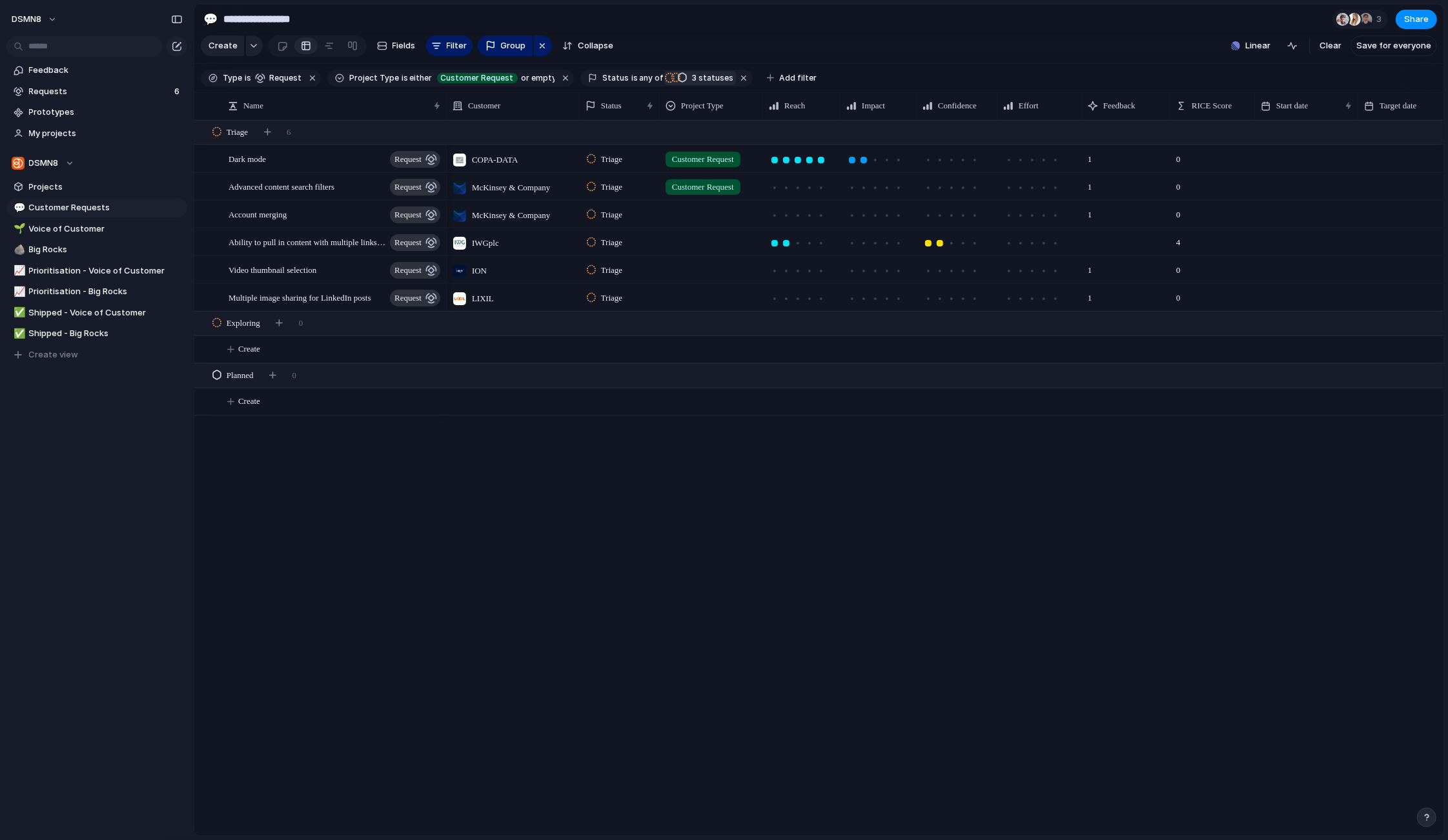
click at [678, 76] on div "button" at bounding box center [682, 77] width 9 height 11
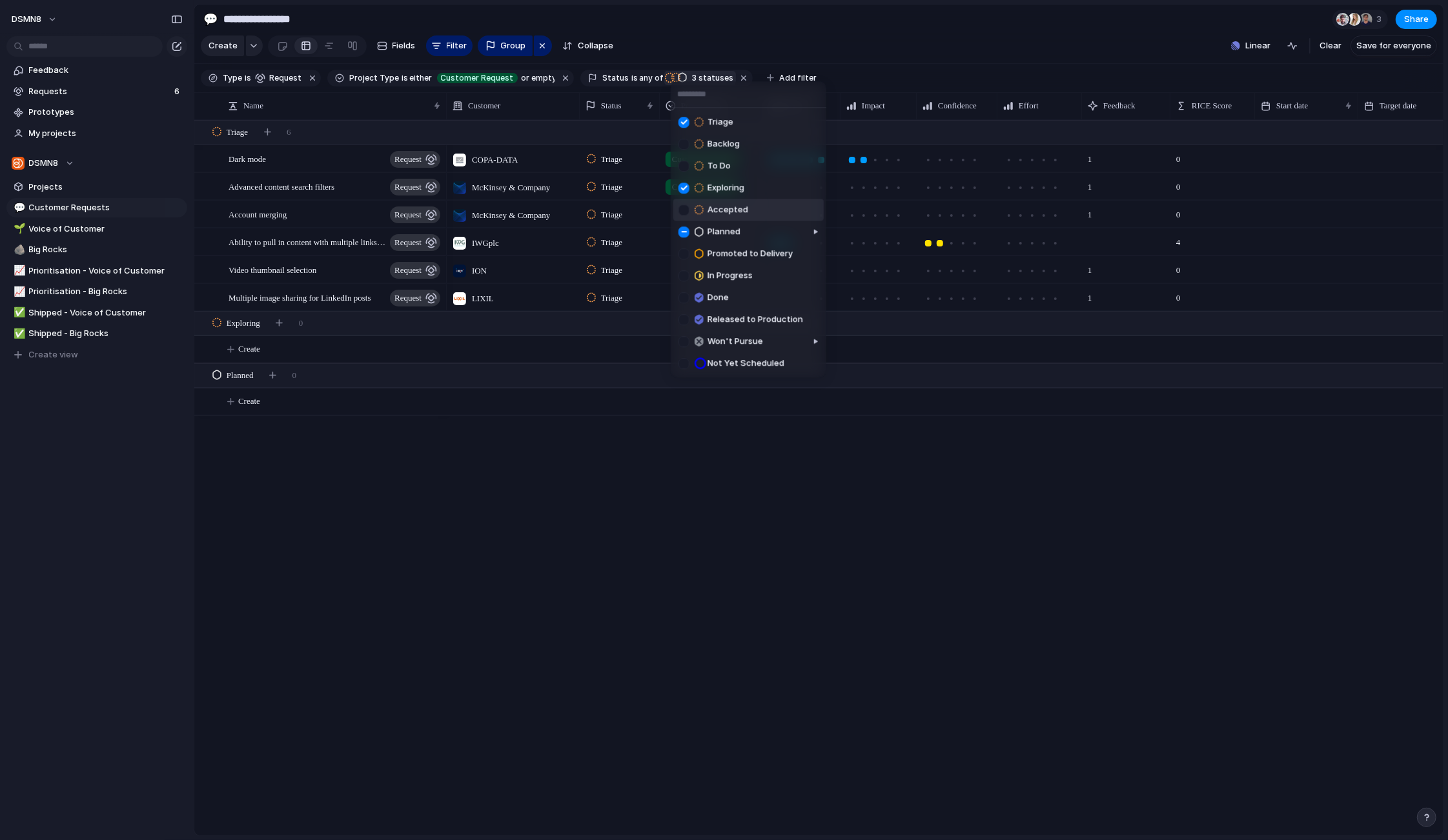
click at [684, 210] on div at bounding box center [684, 210] width 11 height 11
click at [683, 252] on div at bounding box center [684, 254] width 11 height 11
click at [490, 750] on div "Triage Backlog To Do Exploring Accepted Planned Promoted to Delivery In Progres…" at bounding box center [724, 420] width 1448 height 840
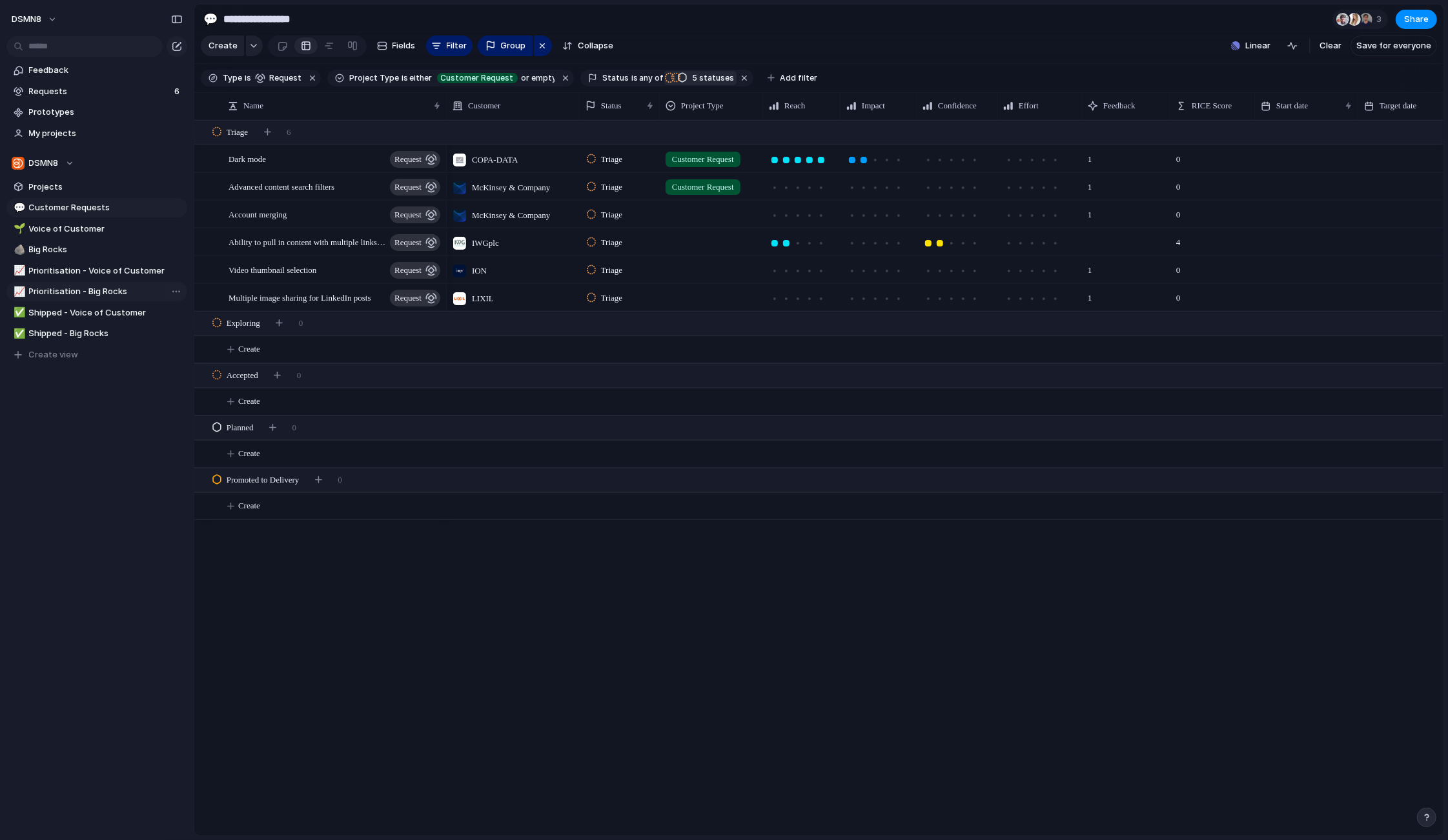
click at [72, 290] on span "Prioritisation - Big Rocks" at bounding box center [106, 292] width 154 height 13
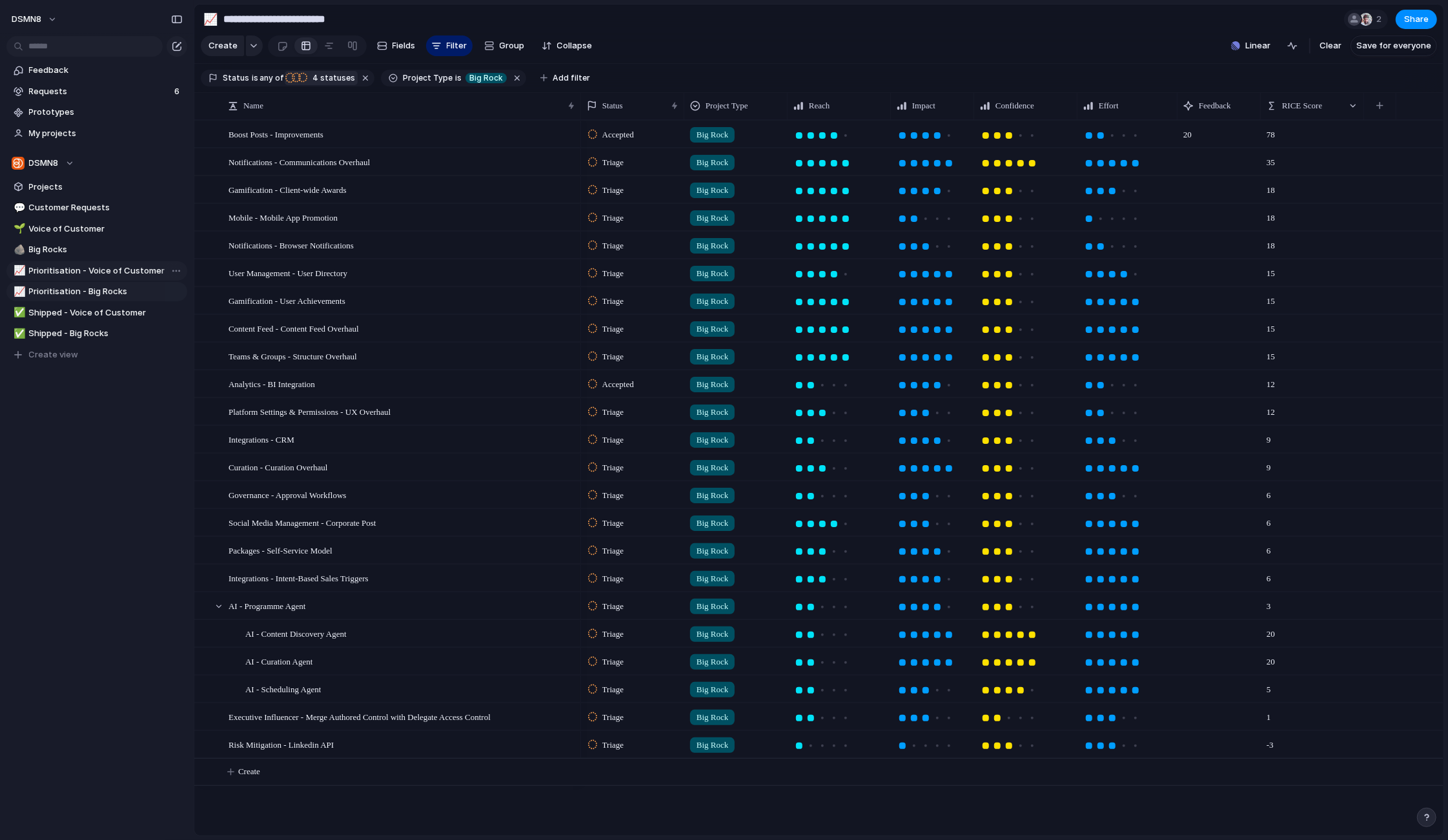
click at [71, 271] on span "Prioritisation - Voice of Customer" at bounding box center [106, 271] width 154 height 13
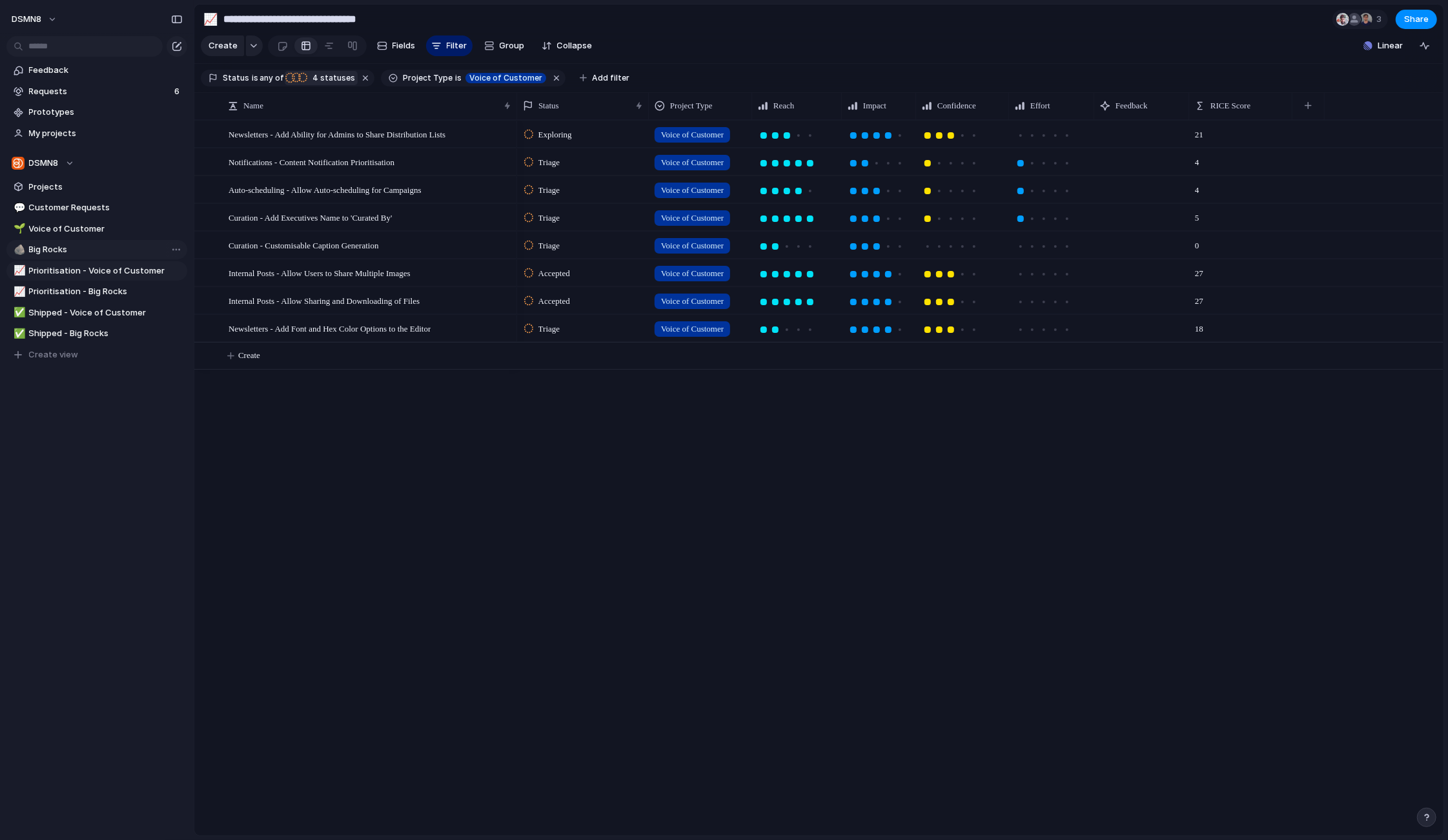
click at [54, 250] on span "Big Rocks" at bounding box center [106, 249] width 154 height 13
type input "*********"
